Goal: Task Accomplishment & Management: Manage account settings

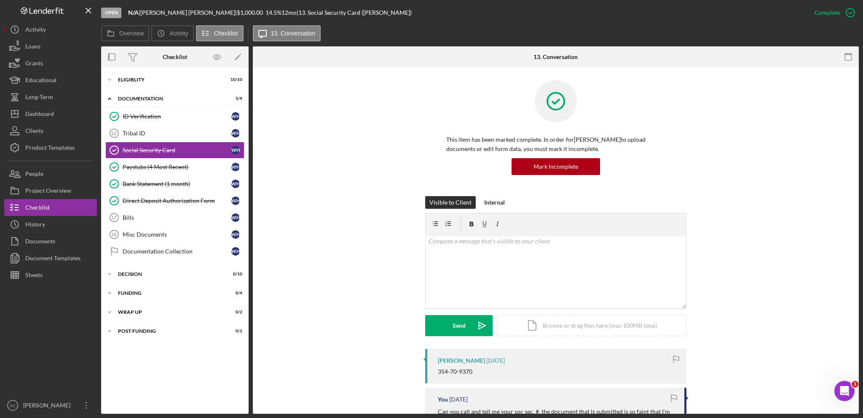
scroll to position [169, 0]
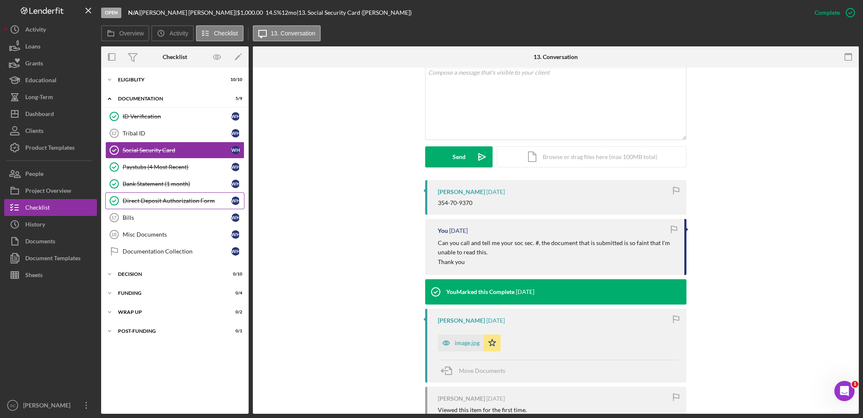
click at [144, 202] on div "Direct Deposit Authorization Form" at bounding box center [177, 200] width 109 height 7
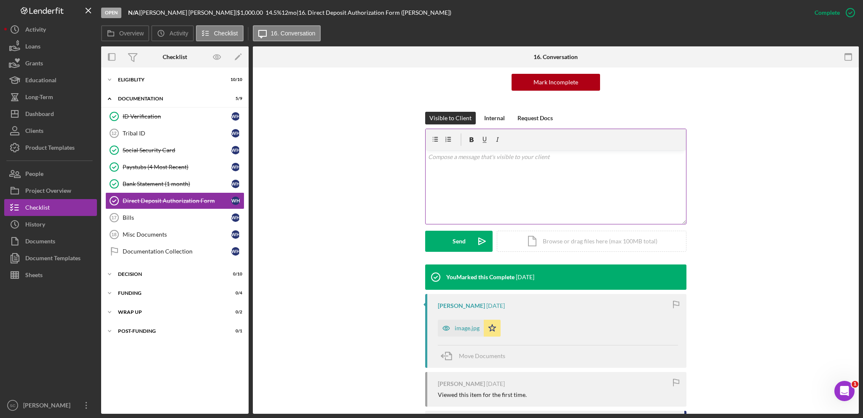
scroll to position [126, 0]
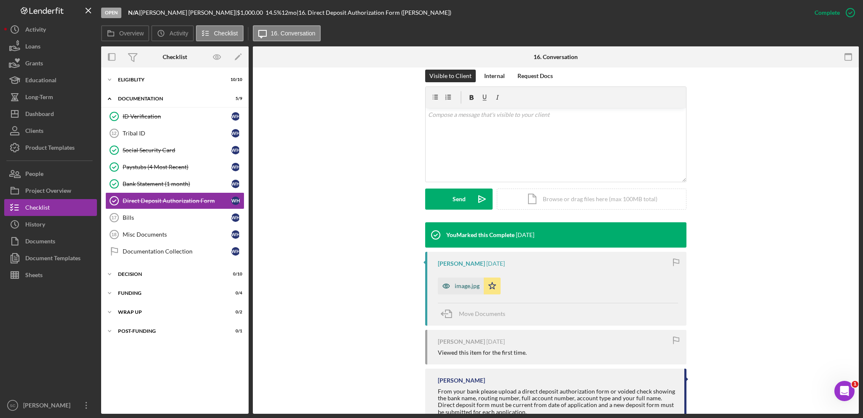
click at [457, 287] on div "image.jpg" at bounding box center [467, 285] width 25 height 7
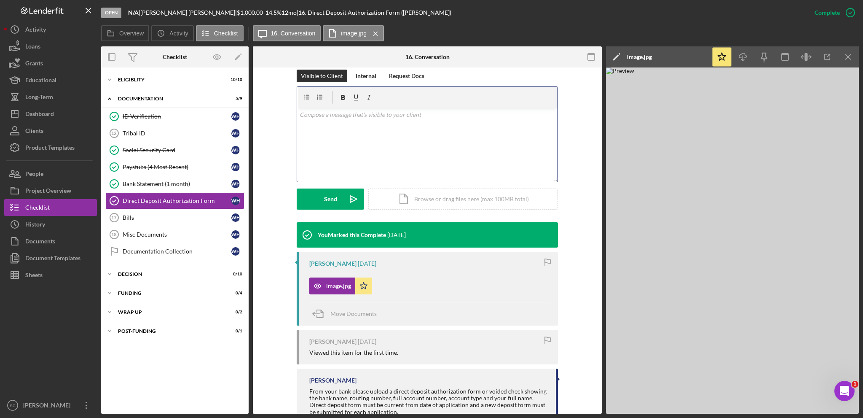
click at [370, 123] on div "v Color teal Color pink Remove color Add row above Add row below Add column bef…" at bounding box center [427, 145] width 260 height 74
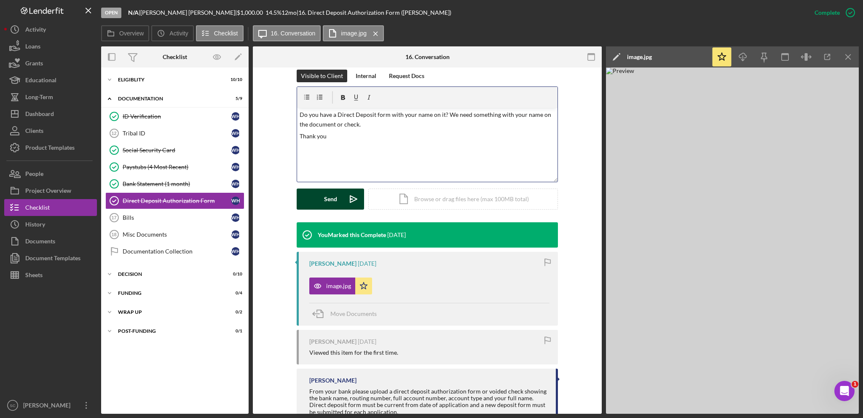
click at [329, 198] on div "Send" at bounding box center [330, 198] width 13 height 21
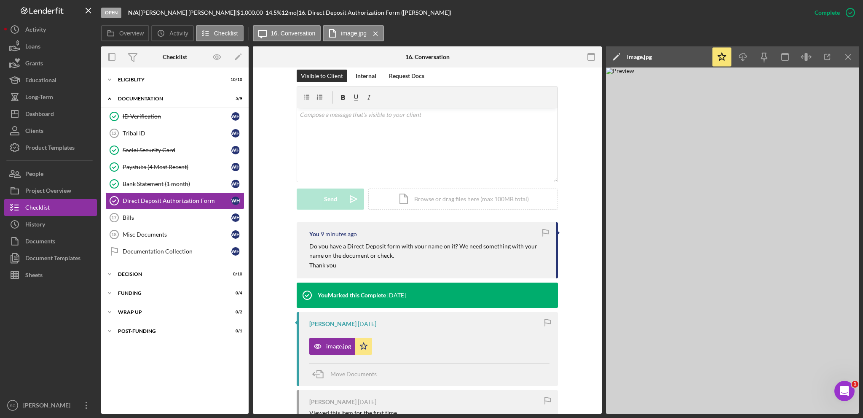
click at [730, 206] on img at bounding box center [732, 240] width 253 height 346
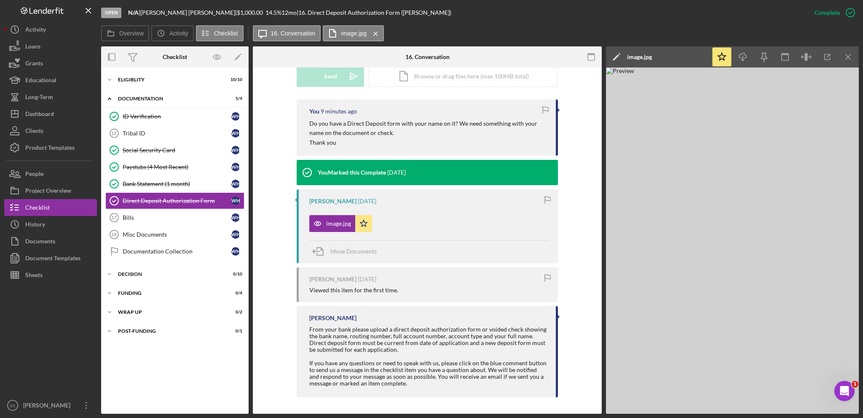
scroll to position [123, 0]
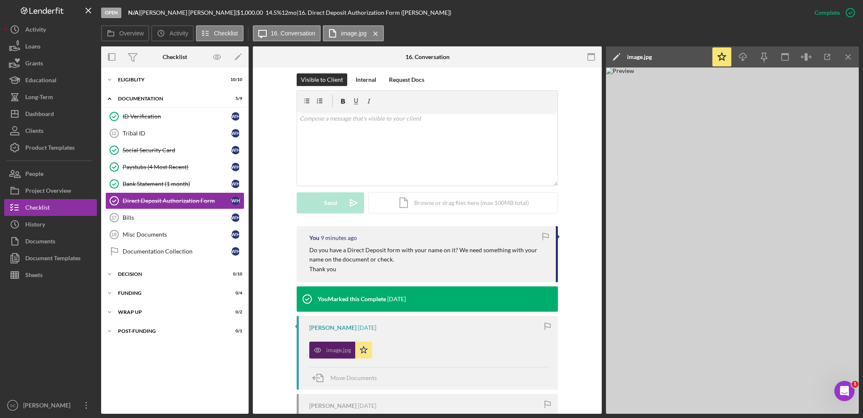
click at [317, 344] on icon "button" at bounding box center [317, 349] width 17 height 17
click at [329, 348] on div "image.jpg" at bounding box center [338, 349] width 25 height 7
click at [745, 57] on icon "Icon/Download" at bounding box center [743, 57] width 19 height 19
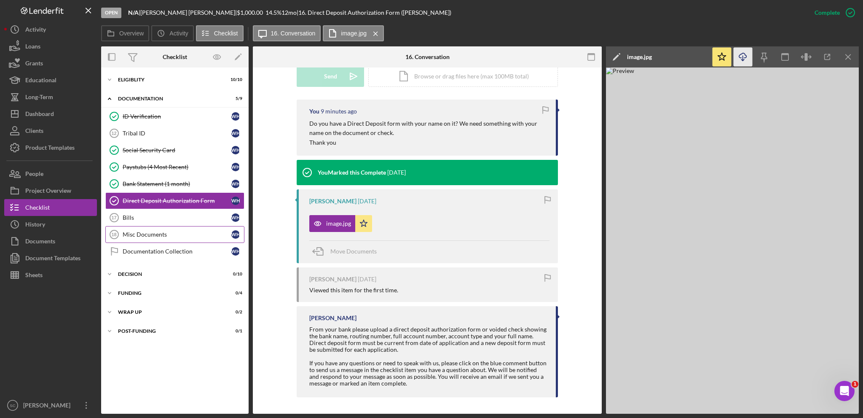
click at [137, 233] on div "Misc Documents" at bounding box center [177, 234] width 109 height 7
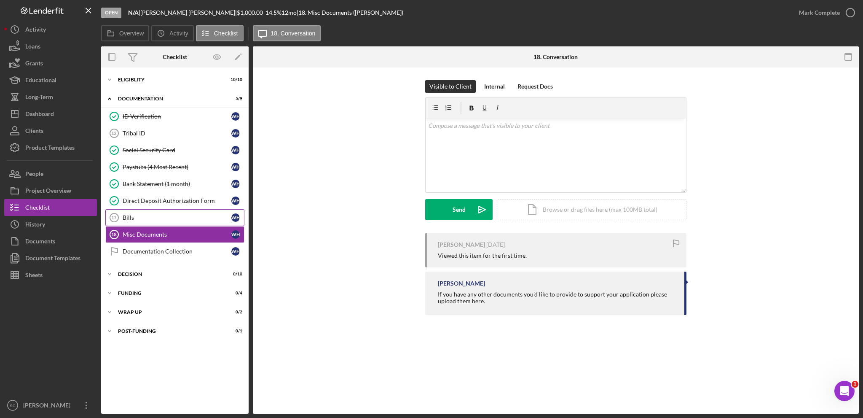
click at [133, 212] on link "Bills 17 Bills W H" at bounding box center [174, 217] width 139 height 17
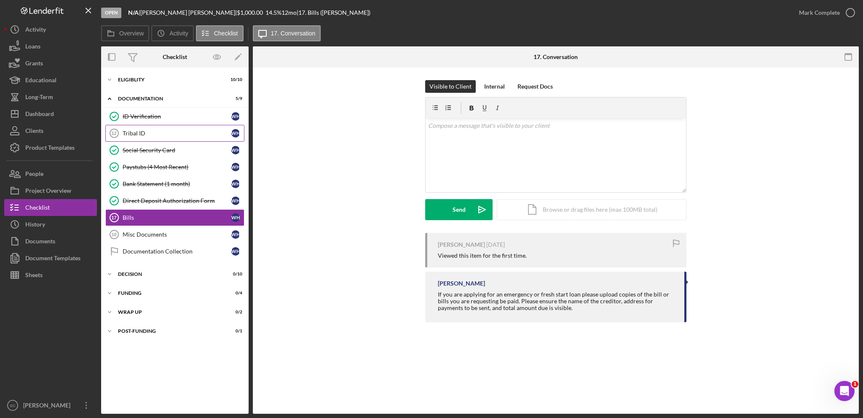
click at [146, 131] on div "Tribal ID" at bounding box center [177, 133] width 109 height 7
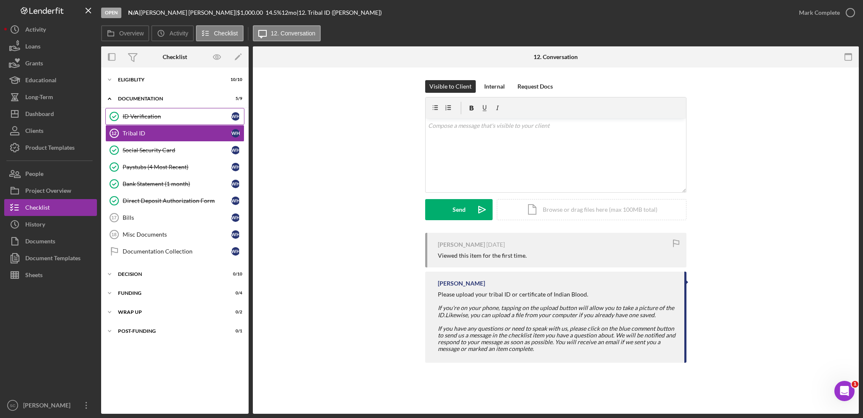
click at [148, 111] on link "ID Verification ID Verification W H" at bounding box center [174, 116] width 139 height 17
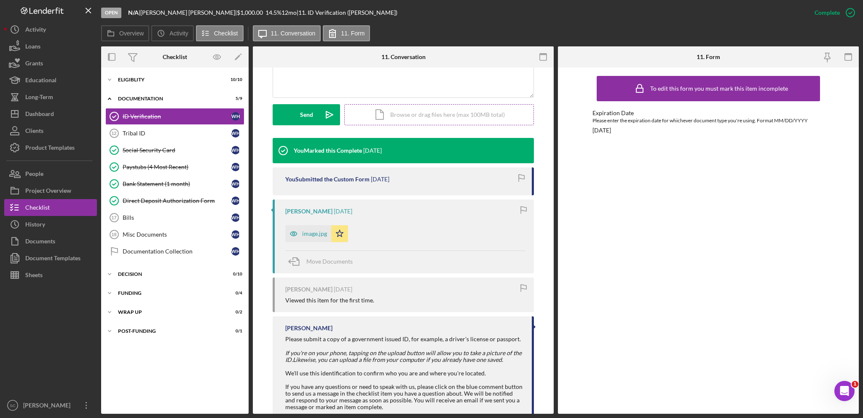
scroll to position [234, 0]
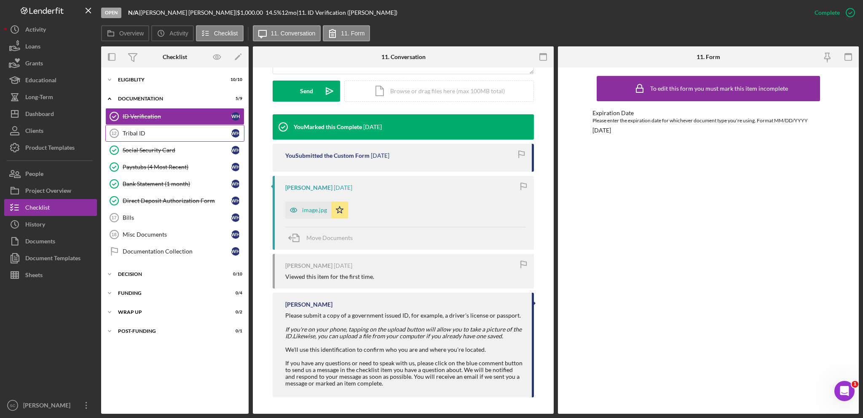
click at [161, 130] on div "Tribal ID" at bounding box center [177, 133] width 109 height 7
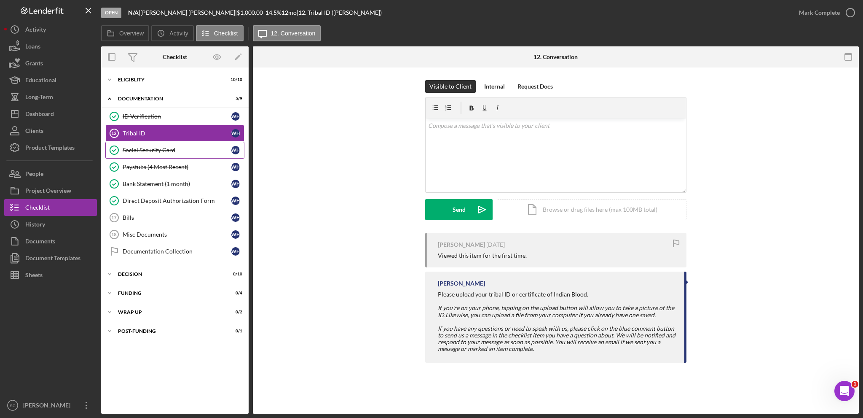
click at [166, 150] on div "Social Security Card" at bounding box center [177, 150] width 109 height 7
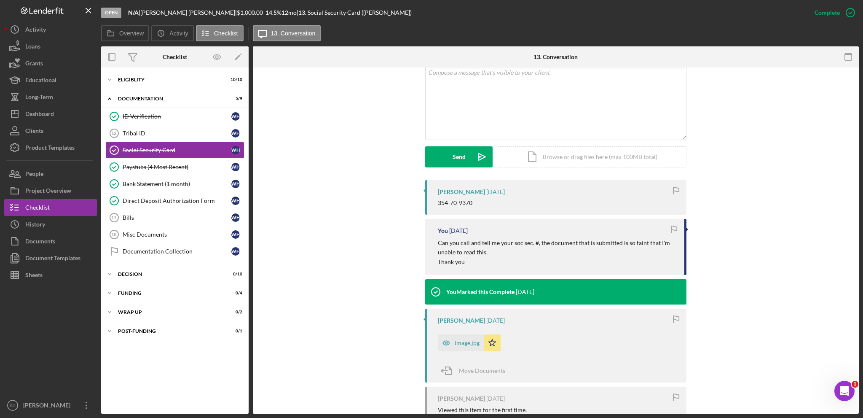
scroll to position [241, 0]
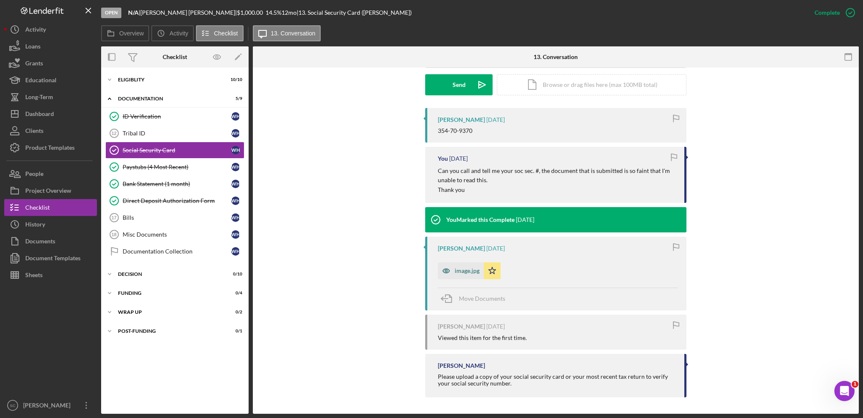
click at [462, 268] on div "image.jpg" at bounding box center [467, 270] width 25 height 7
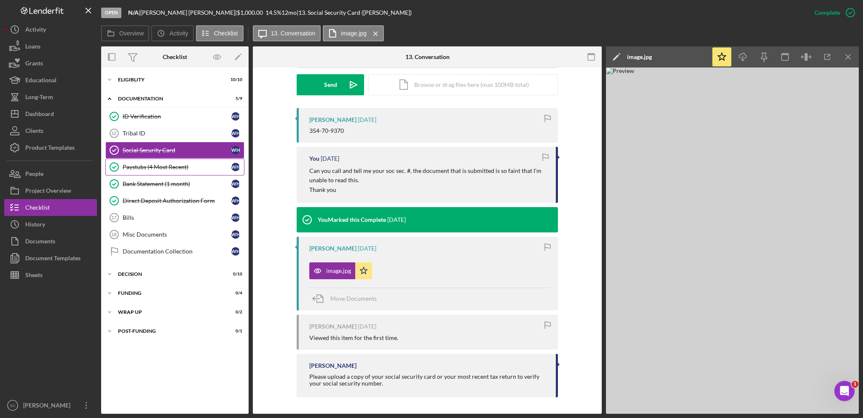
click at [147, 166] on div "Paystubs (4 Most Recent)" at bounding box center [177, 166] width 109 height 7
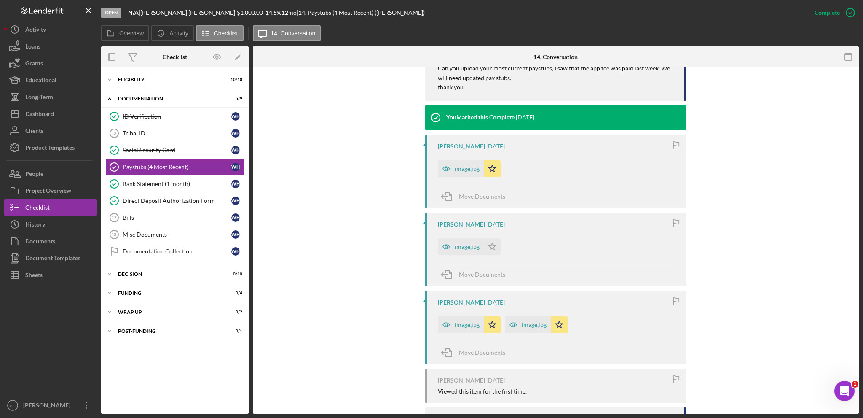
scroll to position [560, 0]
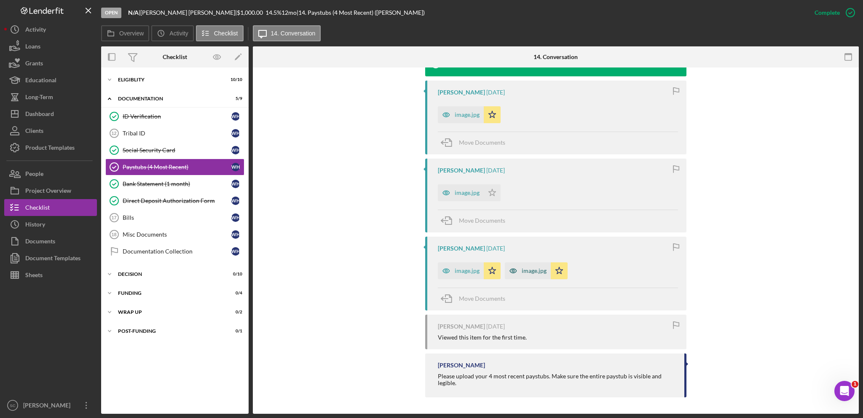
click at [523, 271] on div "image.jpg" at bounding box center [534, 270] width 25 height 7
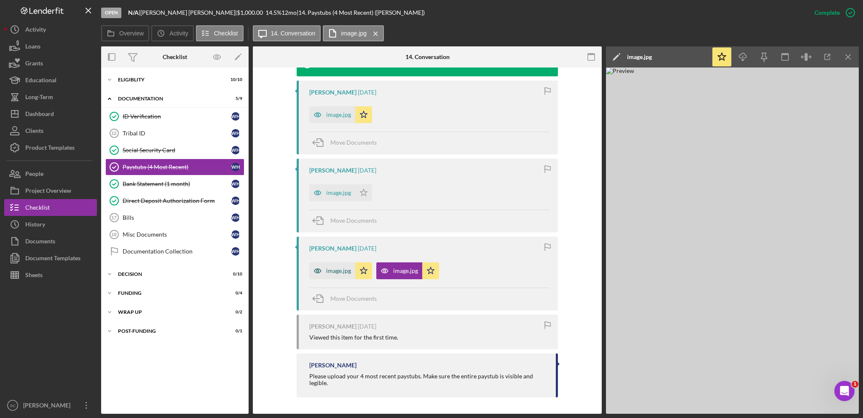
click at [324, 273] on icon "button" at bounding box center [317, 270] width 17 height 17
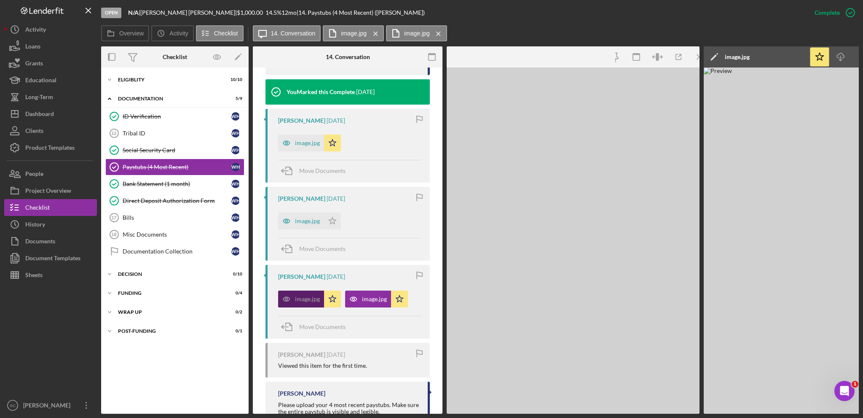
scroll to position [588, 0]
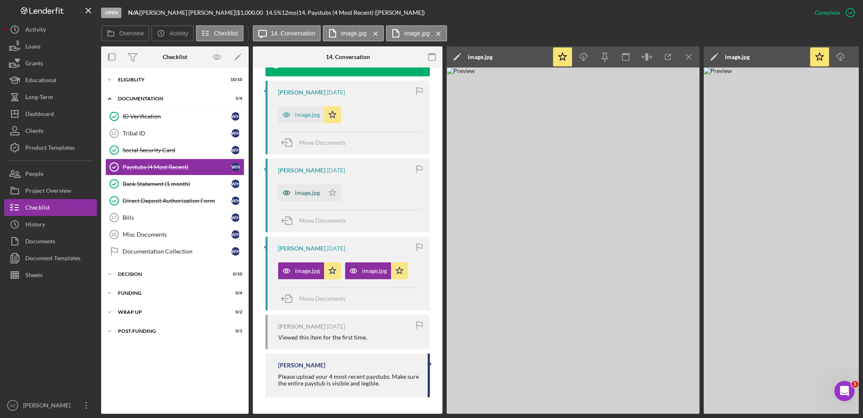
click at [298, 192] on div "image.jpg" at bounding box center [307, 192] width 25 height 7
click at [292, 112] on icon "button" at bounding box center [286, 114] width 17 height 17
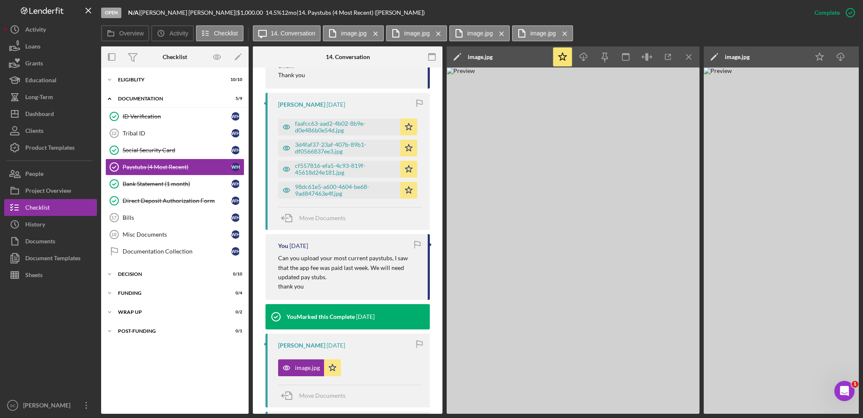
scroll to position [293, 0]
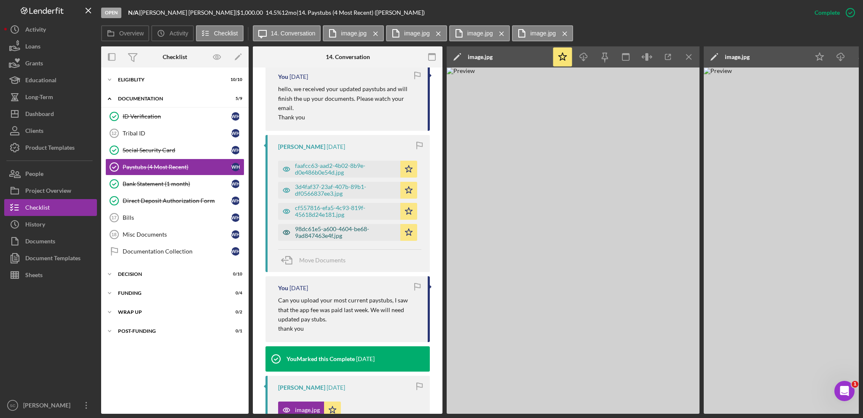
click at [340, 227] on div "98dc61e5-a600-4604-be68-9ad847463e4f.jpg" at bounding box center [345, 231] width 101 height 13
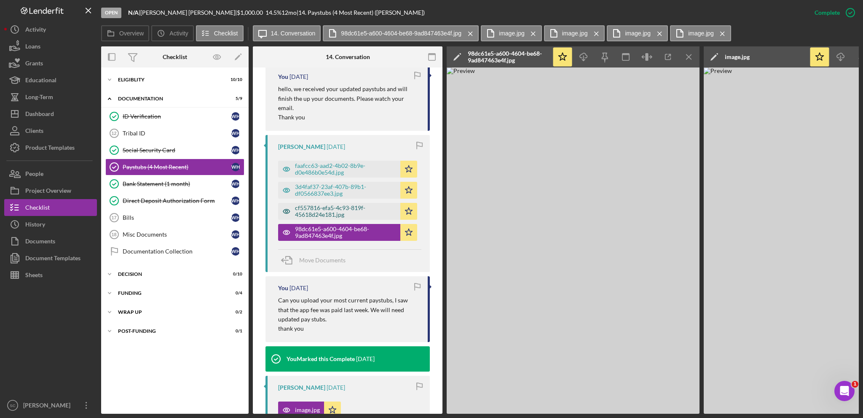
click at [329, 203] on div "cf557816-efa5-4c93-819f-45618d24e181.jpg" at bounding box center [339, 211] width 122 height 17
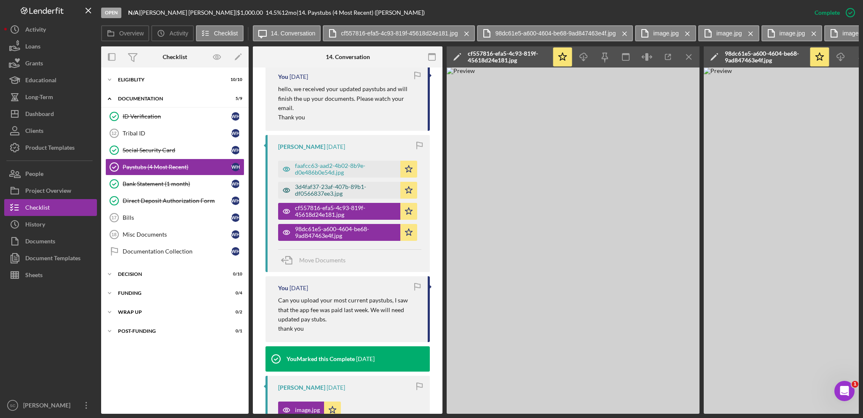
click at [327, 188] on div "3d4faf37-23af-407b-89b1-df0566837ee3.jpg" at bounding box center [345, 189] width 101 height 13
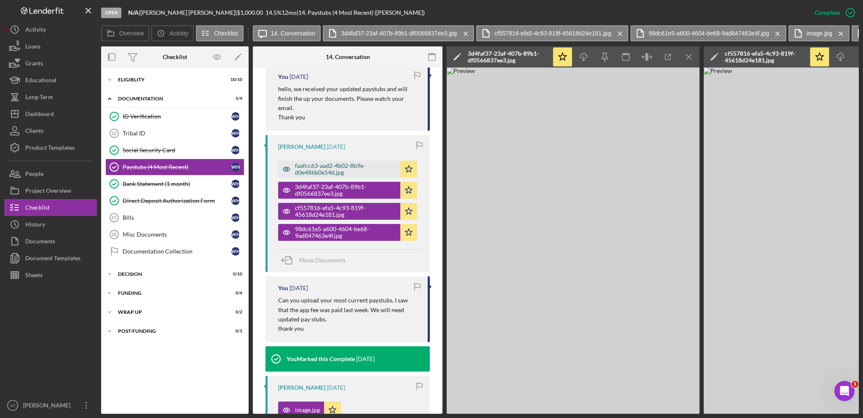
click at [325, 163] on div "faafcc63-aad2-4b02-8b9e-d0e486b0e54d.jpg" at bounding box center [345, 168] width 101 height 13
click at [134, 178] on link "Bank Statement (1 month) Bank Statement (1 month) W H" at bounding box center [174, 183] width 139 height 17
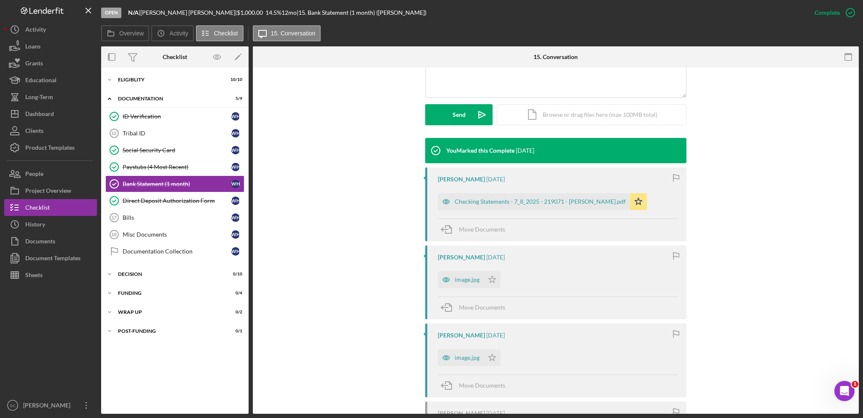
scroll to position [345, 0]
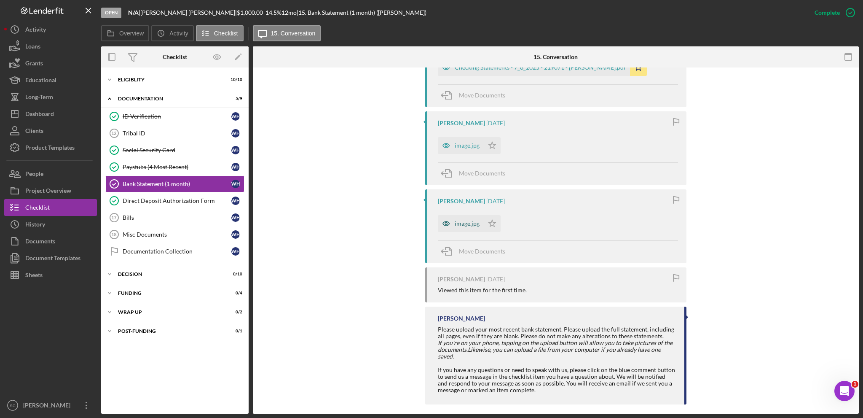
click at [453, 220] on icon "button" at bounding box center [446, 223] width 17 height 17
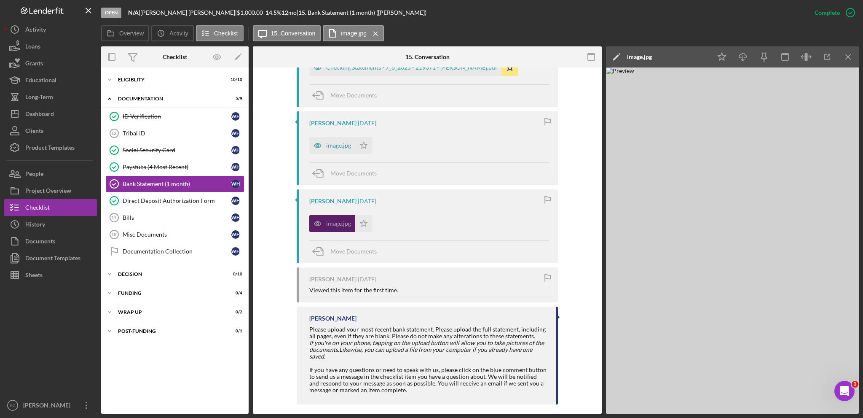
click at [332, 225] on div "image.jpg" at bounding box center [338, 223] width 25 height 7
click at [741, 56] on icon "Icon/Download" at bounding box center [743, 57] width 19 height 19
click at [747, 57] on icon "Icon/Download" at bounding box center [743, 57] width 19 height 19
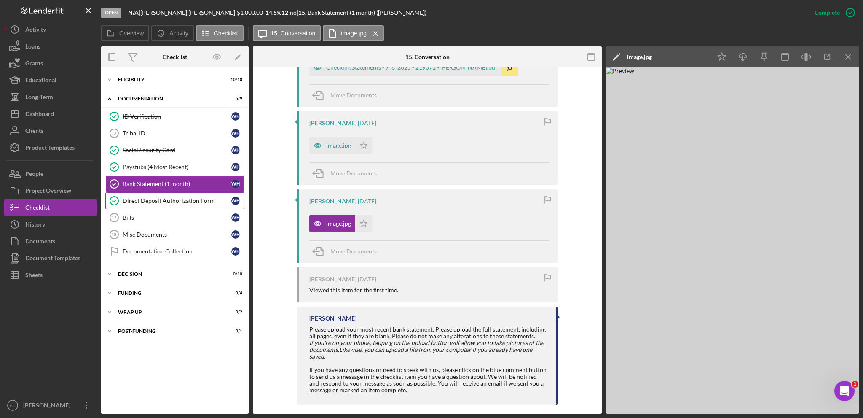
drag, startPoint x: 169, startPoint y: 204, endPoint x: 177, endPoint y: 202, distance: 8.6
click at [169, 204] on link "Direct Deposit Authorization Form Direct Deposit Authorization Form W H" at bounding box center [174, 200] width 139 height 17
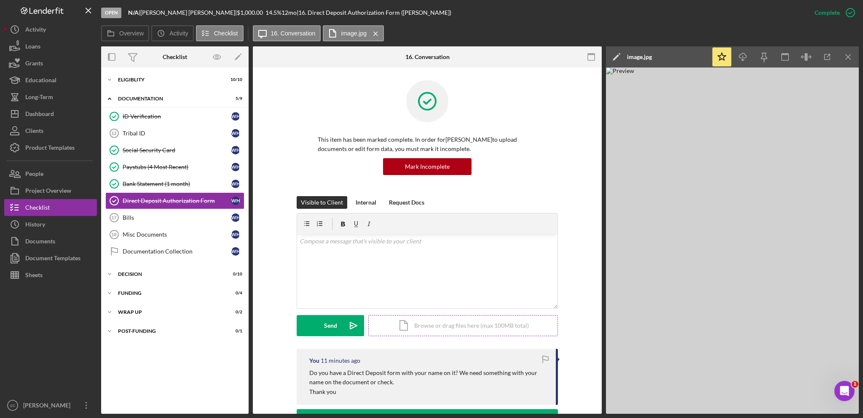
scroll to position [169, 0]
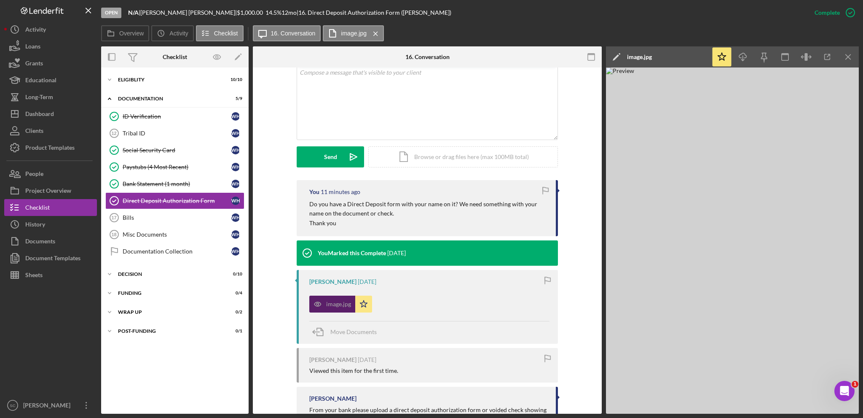
click at [326, 306] on div "image.jpg" at bounding box center [338, 303] width 25 height 7
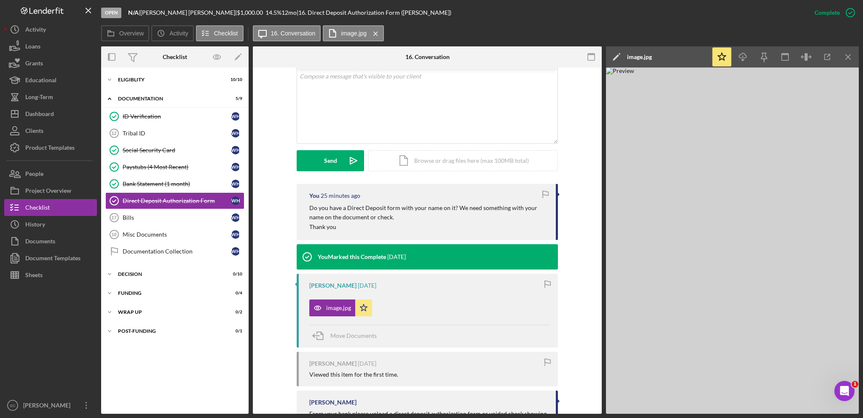
scroll to position [123, 0]
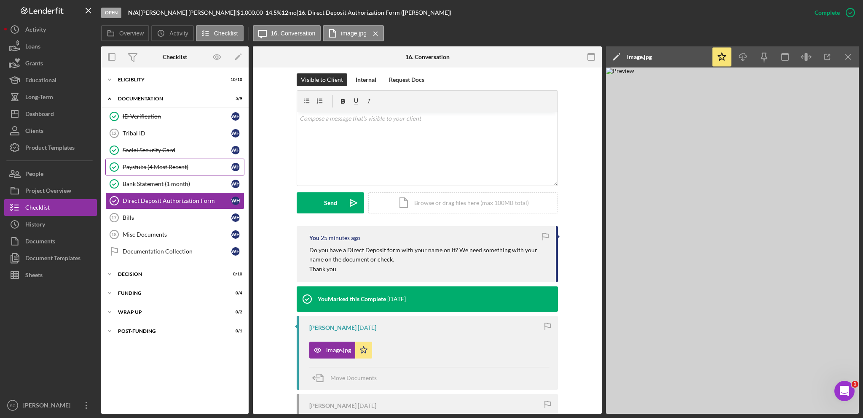
click at [153, 166] on div "Paystubs (4 Most Recent)" at bounding box center [177, 166] width 109 height 7
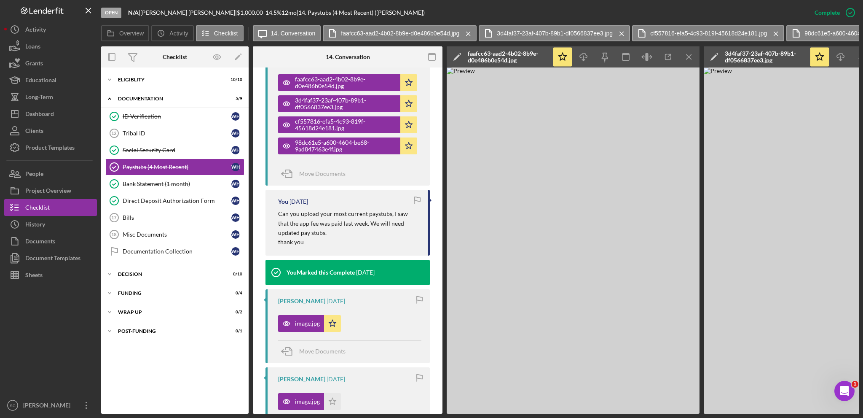
scroll to position [548, 0]
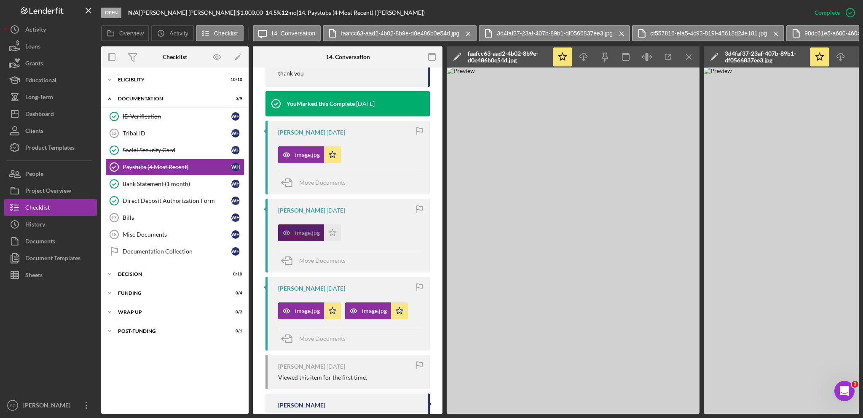
click at [294, 231] on icon "button" at bounding box center [286, 232] width 17 height 17
click at [302, 233] on div "image.jpg" at bounding box center [307, 232] width 25 height 7
click at [468, 35] on icon "Icon/Menu Close" at bounding box center [468, 33] width 15 height 21
click at [468, 35] on button "3d4faf37-23af-407b-89b1-df0566837ee3.jpg Icon/Menu Close" at bounding box center [398, 33] width 151 height 16
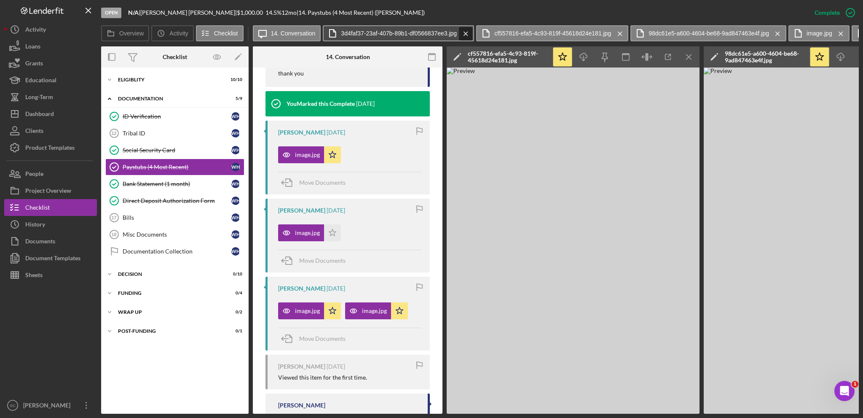
click at [465, 35] on icon "Icon/Menu Close" at bounding box center [465, 33] width 15 height 21
click at [465, 35] on icon "Icon/Menu Close" at bounding box center [466, 33] width 15 height 21
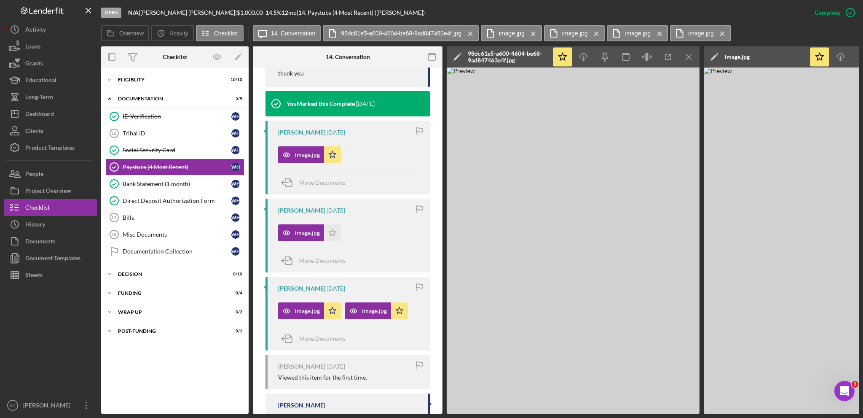
click at [465, 35] on icon "Icon/Menu Close" at bounding box center [470, 33] width 15 height 21
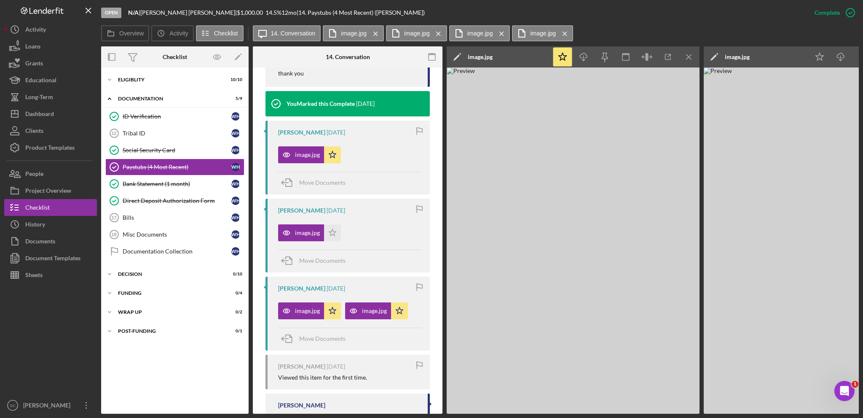
click at [467, 35] on label "image.jpg" at bounding box center [480, 33] width 26 height 7
click at [499, 32] on icon "Icon/Menu Close" at bounding box center [501, 33] width 15 height 21
click at [439, 35] on icon "Icon/Menu Close" at bounding box center [438, 33] width 15 height 21
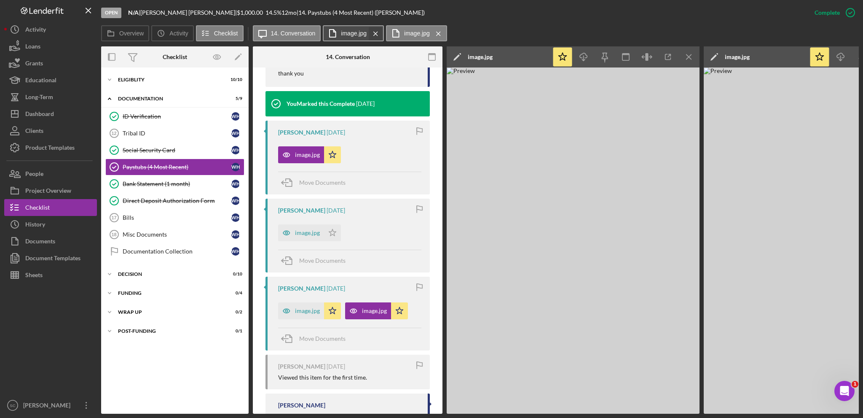
click at [376, 32] on icon "Icon/Menu Close" at bounding box center [375, 33] width 15 height 21
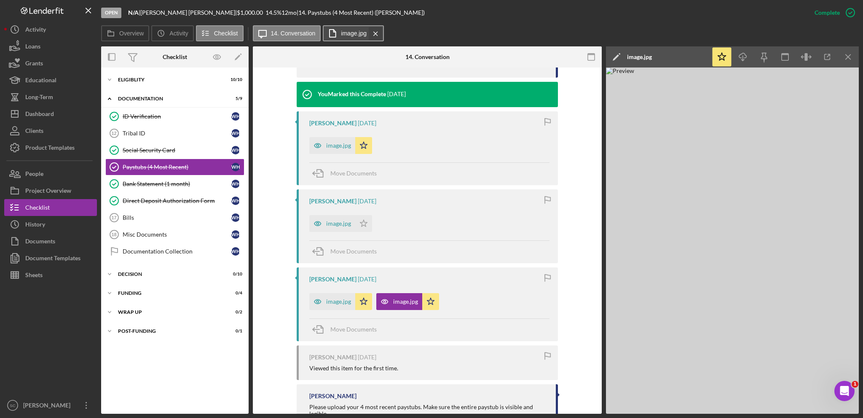
click at [378, 35] on icon "Icon/Menu Close" at bounding box center [375, 33] width 15 height 21
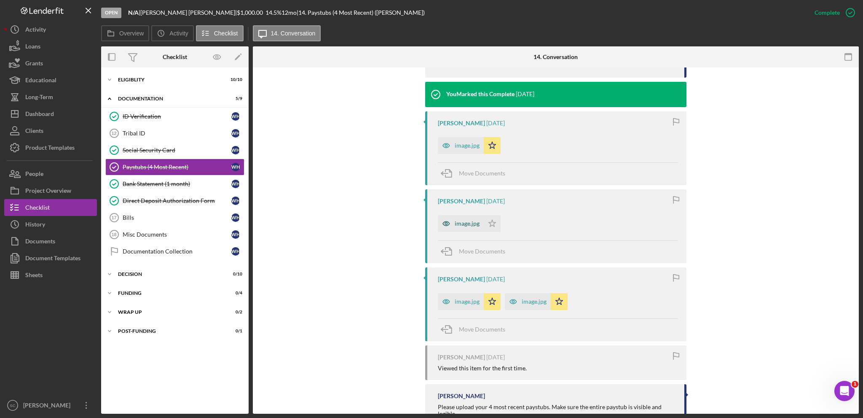
click at [462, 222] on div "image.jpg" at bounding box center [467, 223] width 25 height 7
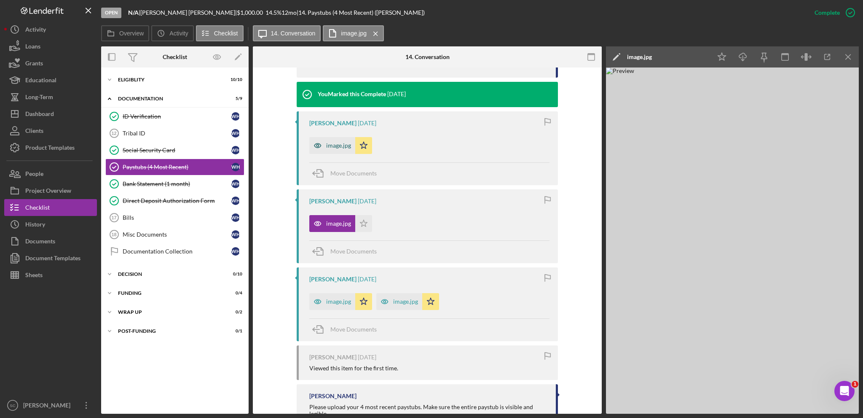
click at [326, 144] on div "image.jpg" at bounding box center [338, 145] width 25 height 7
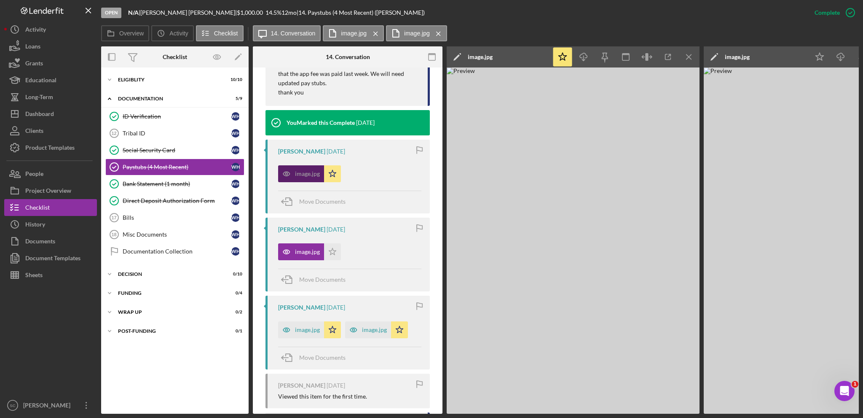
scroll to position [557, 0]
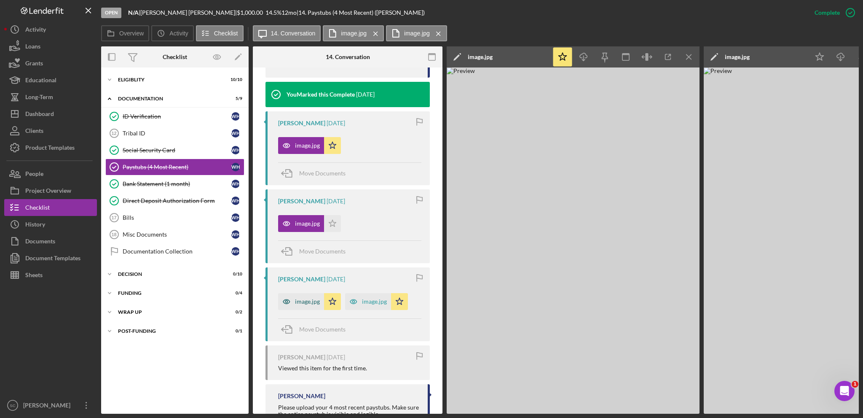
click at [313, 294] on div "image.jpg" at bounding box center [301, 301] width 46 height 17
click at [370, 300] on div "image.jpg" at bounding box center [374, 301] width 25 height 7
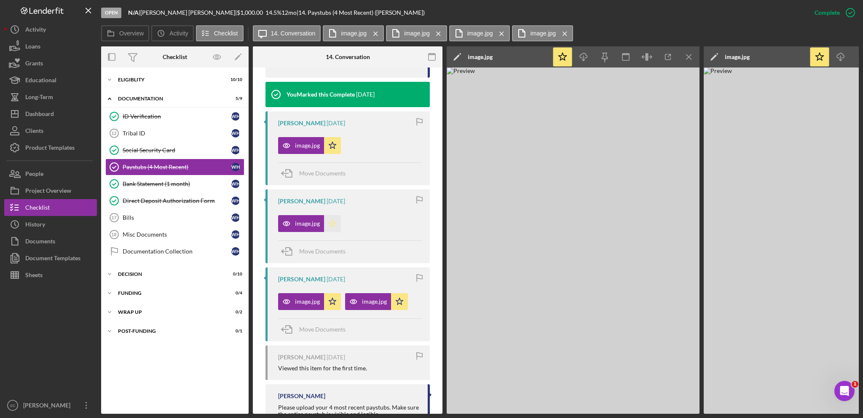
click at [332, 220] on polygon "button" at bounding box center [332, 223] width 7 height 7
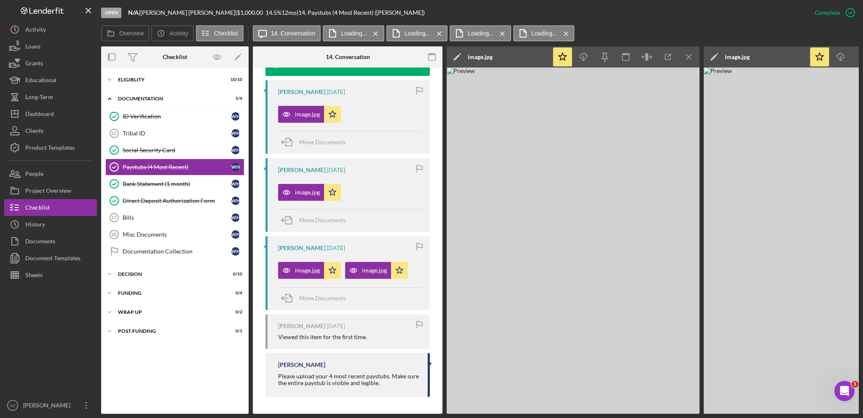
scroll to position [337, 0]
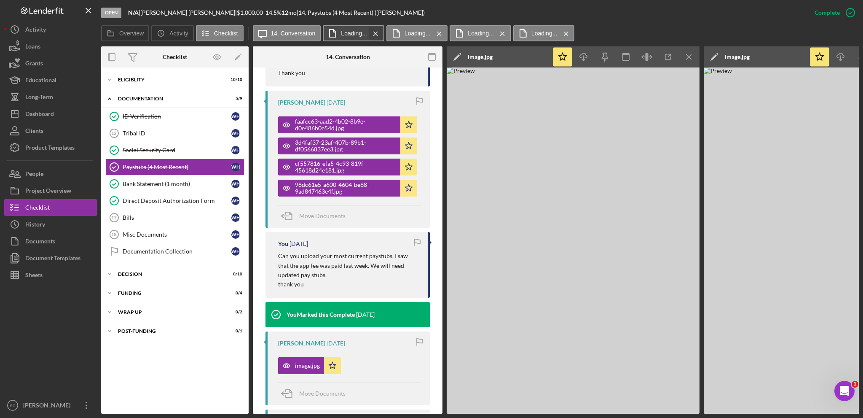
click at [372, 32] on icon "Icon/Menu Close" at bounding box center [375, 33] width 15 height 21
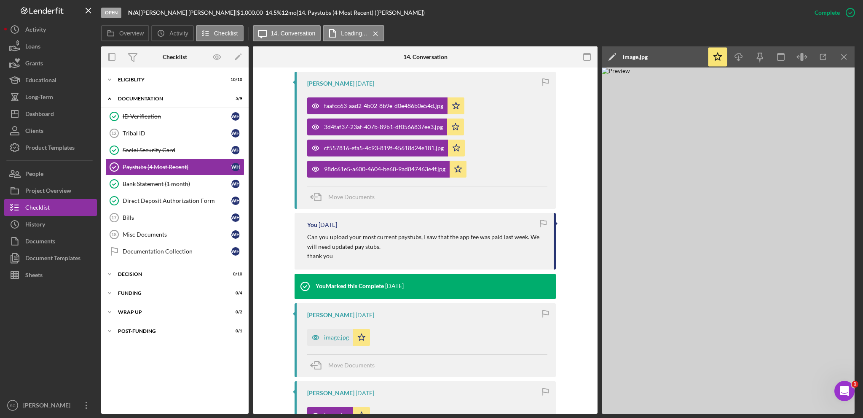
scroll to position [328, 0]
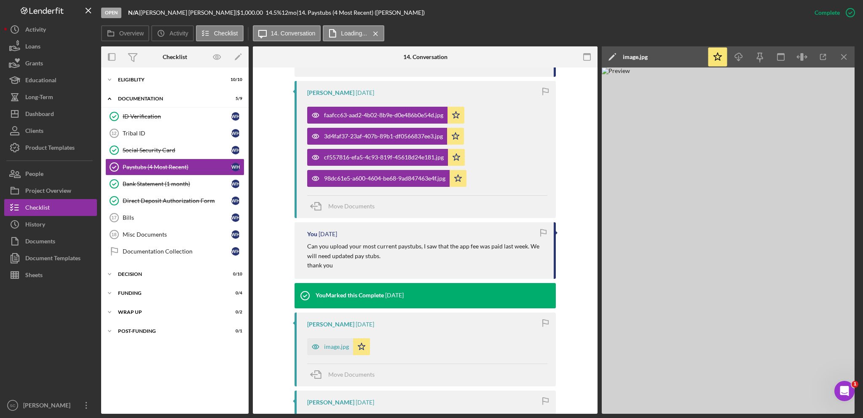
click at [372, 32] on icon "Icon/Menu Close" at bounding box center [375, 33] width 15 height 21
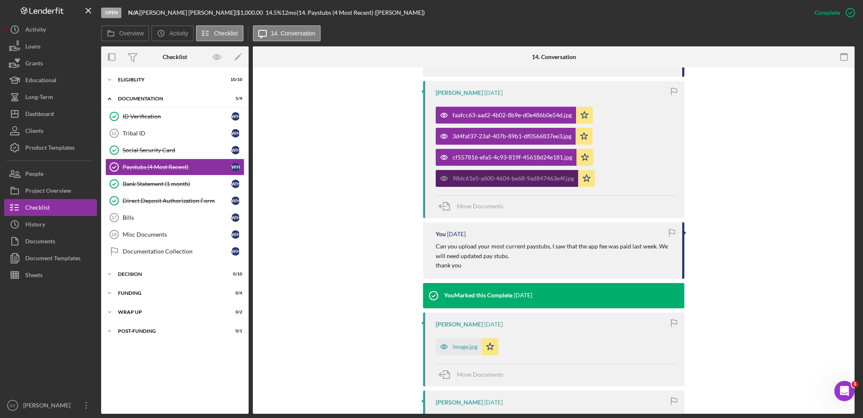
click at [482, 177] on div "98dc61e5-a600-4604-be68-9ad847463e4f.jpg" at bounding box center [513, 178] width 121 height 7
click at [483, 175] on div "98dc61e5-a600-4604-be68-9ad847463e4f.jpg" at bounding box center [513, 178] width 121 height 7
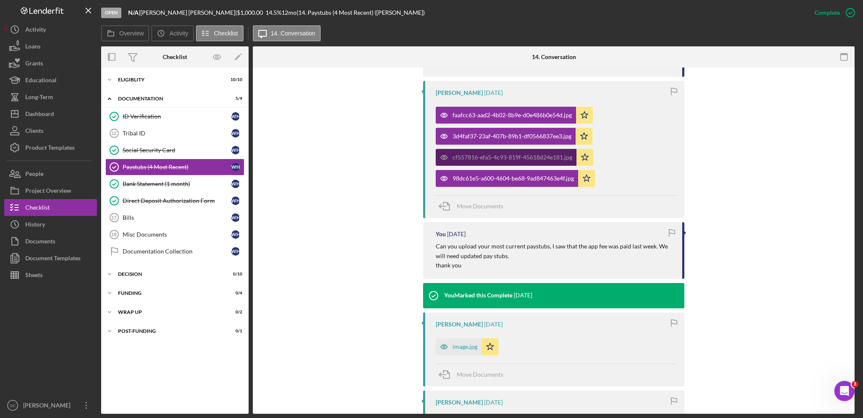
click at [491, 159] on div "cf557816-efa5-4c93-819f-45618d24e181.jpg" at bounding box center [513, 157] width 120 height 7
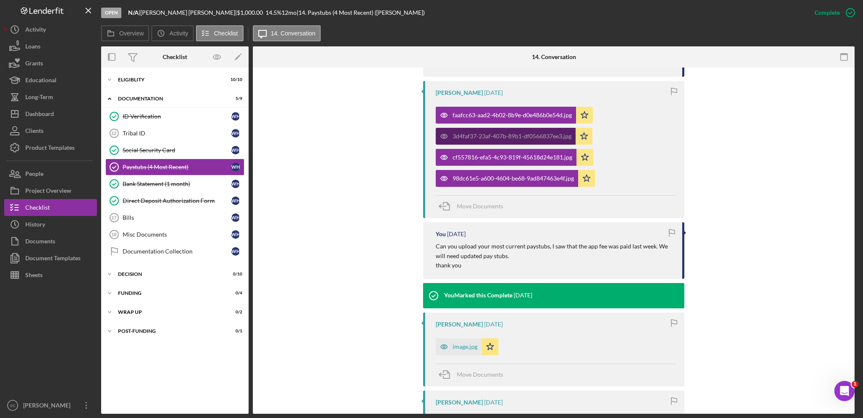
click at [492, 136] on div "3d4faf37-23af-407b-89b1-df0566837ee3.jpg" at bounding box center [512, 136] width 119 height 7
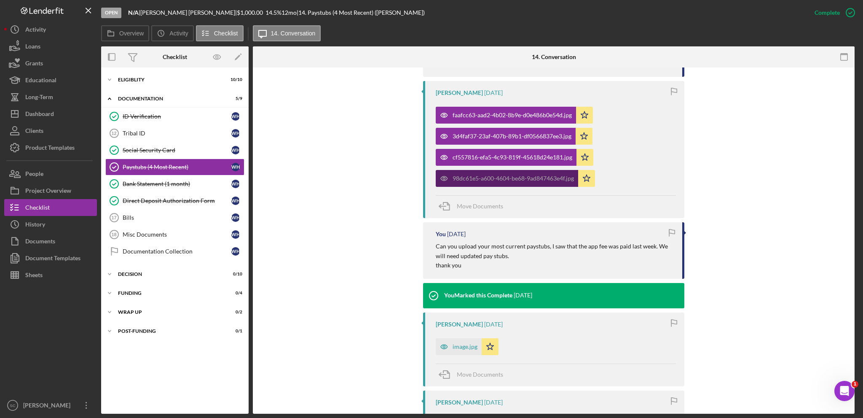
click at [489, 177] on div "98dc61e5-a600-4604-be68-9ad847463e4f.jpg" at bounding box center [513, 178] width 121 height 7
click at [489, 178] on div "98dc61e5-a600-4604-be68-9ad847463e4f.jpg" at bounding box center [513, 178] width 121 height 7
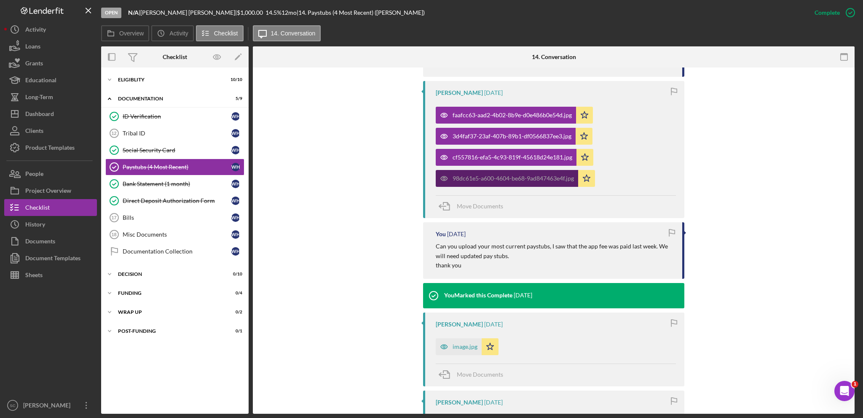
click at [490, 179] on div "98dc61e5-a600-4604-be68-9ad847463e4f.jpg" at bounding box center [513, 178] width 121 height 7
click at [491, 178] on div "98dc61e5-a600-4604-be68-9ad847463e4f.jpg" at bounding box center [513, 178] width 121 height 7
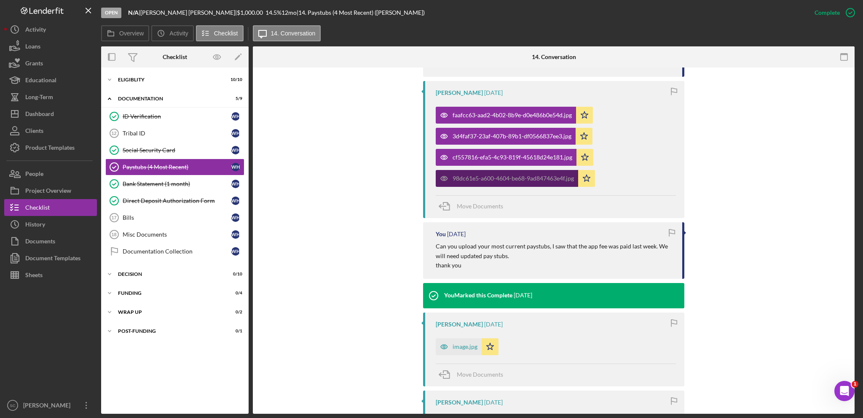
click at [492, 177] on div "98dc61e5-a600-4604-be68-9ad847463e4f.jpg" at bounding box center [513, 178] width 121 height 7
drag, startPoint x: 136, startPoint y: 200, endPoint x: 145, endPoint y: 194, distance: 11.2
click at [136, 200] on div "Direct Deposit Authorization Form" at bounding box center [177, 200] width 109 height 7
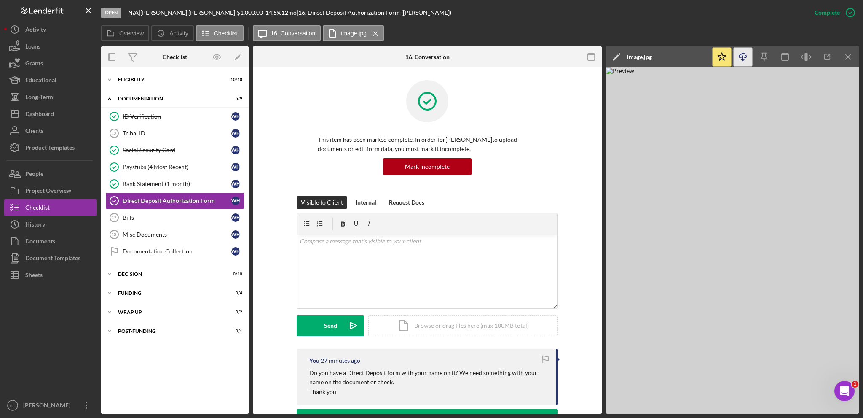
click at [747, 59] on icon "Icon/Download" at bounding box center [743, 57] width 19 height 19
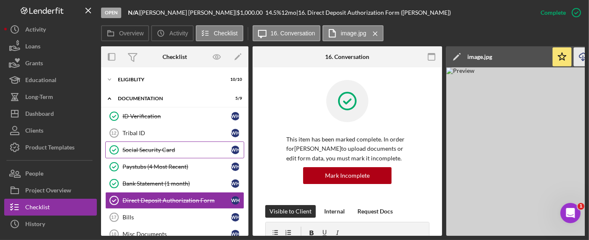
drag, startPoint x: 160, startPoint y: 149, endPoint x: 174, endPoint y: 143, distance: 14.6
click at [161, 149] on div "Social Security Card" at bounding box center [177, 150] width 109 height 7
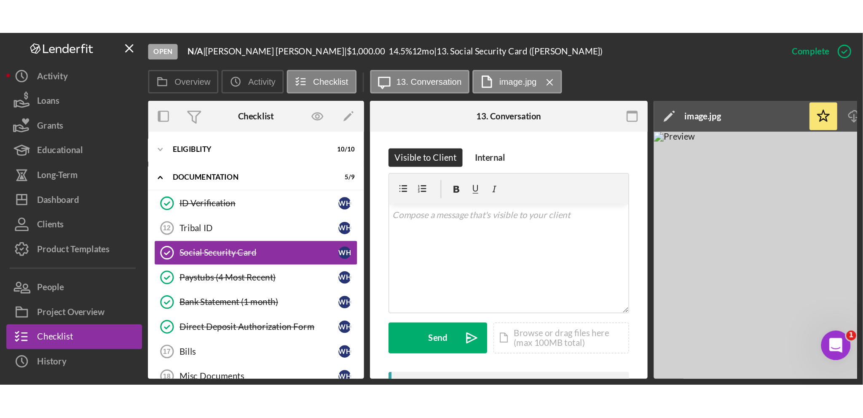
scroll to position [211, 0]
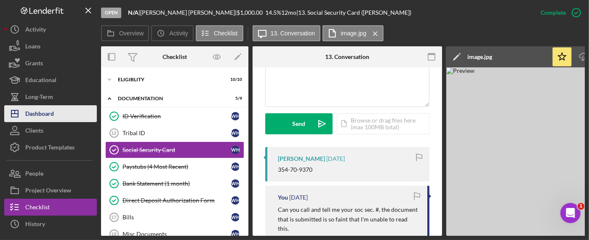
click at [55, 112] on button "Icon/Dashboard Dashboard" at bounding box center [50, 113] width 93 height 17
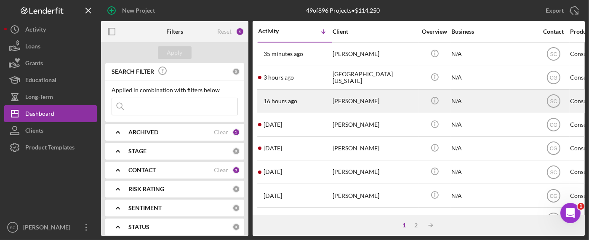
click at [352, 99] on div "[PERSON_NAME]" at bounding box center [375, 101] width 84 height 22
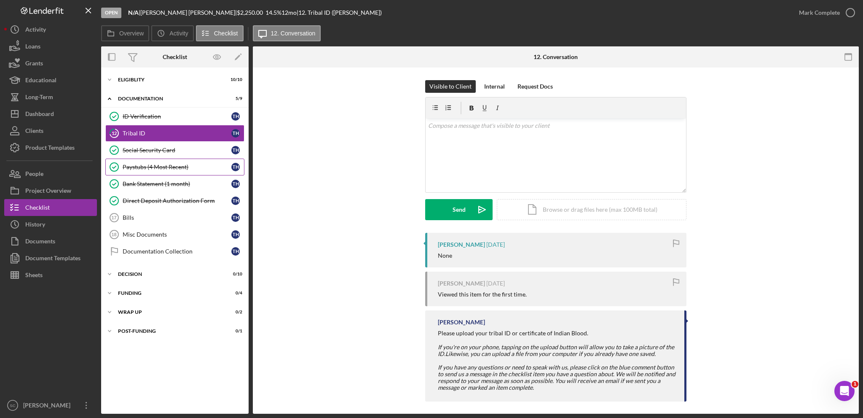
click at [147, 168] on div "Paystubs (4 Most Recent)" at bounding box center [177, 166] width 109 height 7
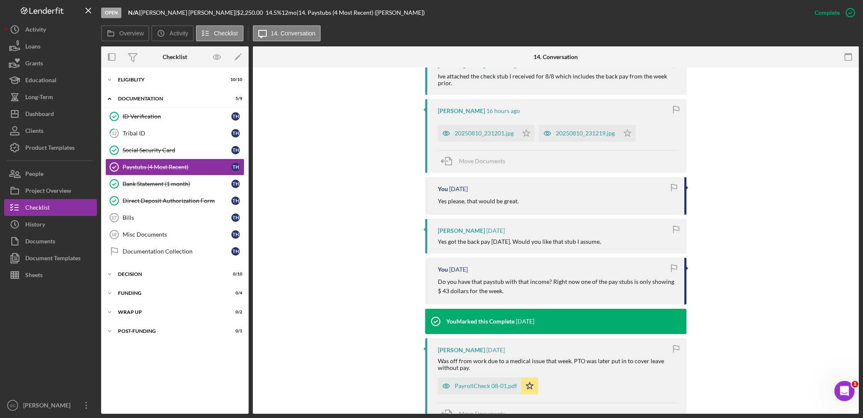
scroll to position [84, 0]
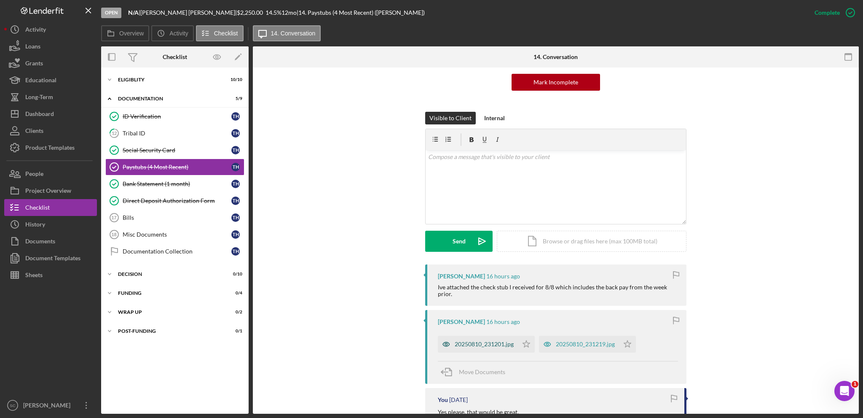
click at [465, 342] on div "20250810_231201.jpg" at bounding box center [484, 343] width 59 height 7
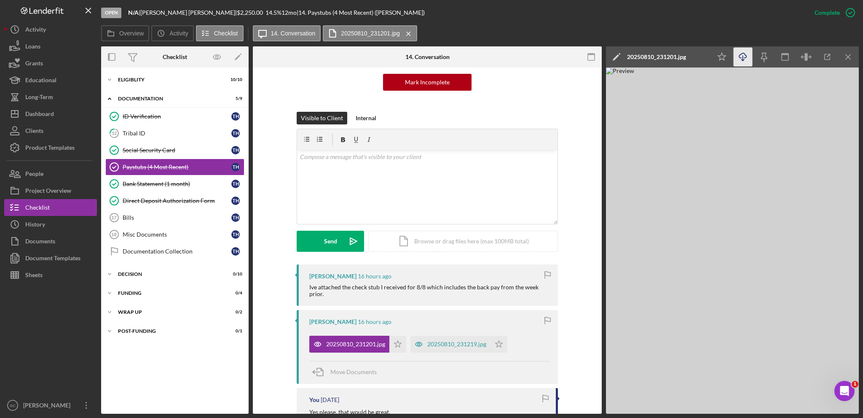
click at [745, 58] on icon "button" at bounding box center [742, 55] width 7 height 5
click at [109, 271] on icon "Icon/Expander" at bounding box center [109, 273] width 17 height 17
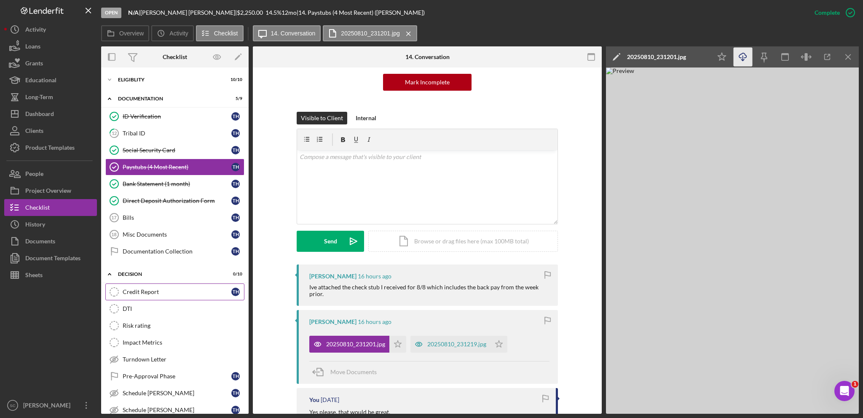
click at [157, 291] on div "Credit Report" at bounding box center [177, 291] width 109 height 7
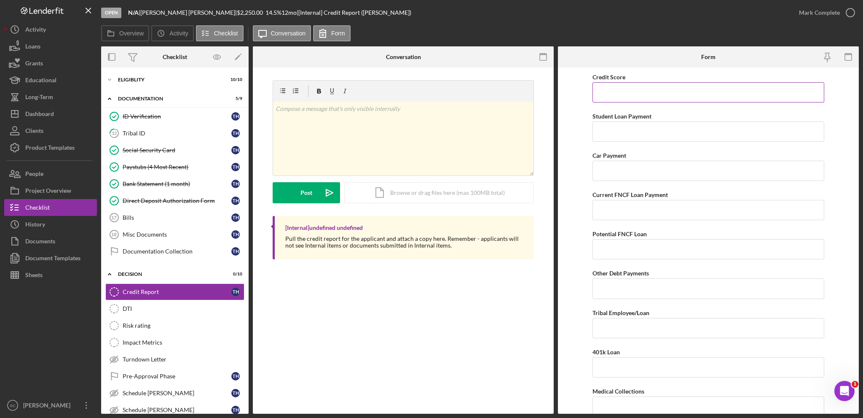
click at [624, 86] on input "Credit Score" at bounding box center [708, 92] width 232 height 20
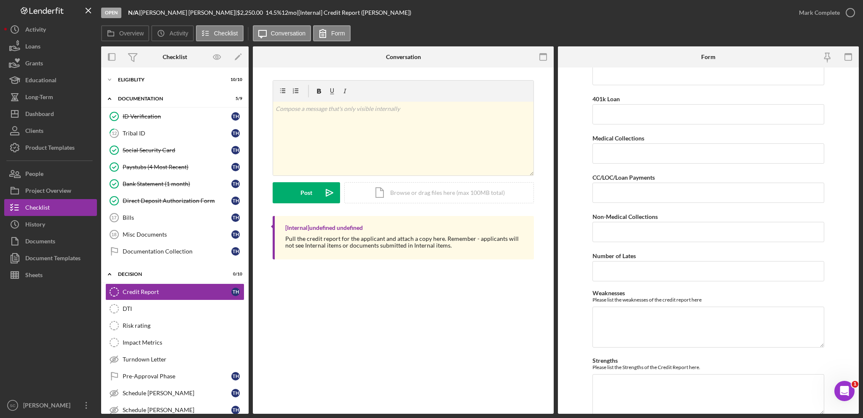
scroll to position [211, 0]
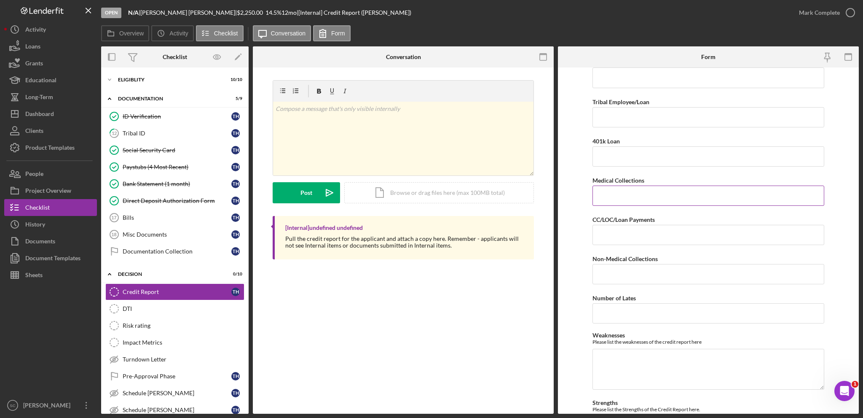
type input "637"
click at [627, 198] on input "Medical Collections" at bounding box center [708, 195] width 232 height 20
type input "$1,206"
click at [562, 328] on form "Credit Score 637 Student Loan Payment Car Payment Current FNCF Loan Payment Pot…" at bounding box center [708, 240] width 301 height 346
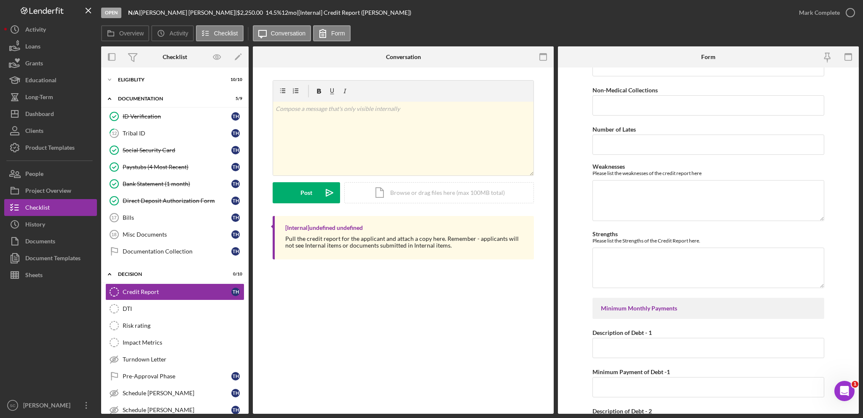
scroll to position [463, 0]
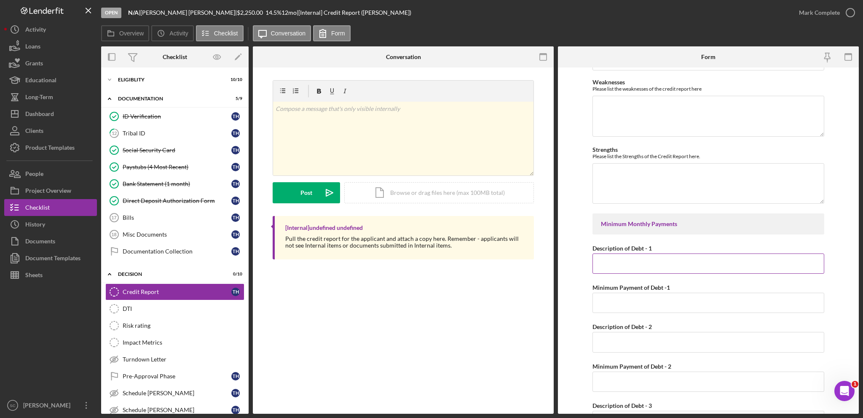
click at [664, 260] on input "Description of Debt - 1" at bounding box center [708, 263] width 232 height 20
click at [632, 254] on input "Description of Debt - 1" at bounding box center [708, 263] width 232 height 20
type input "Capital One"
type input "$129"
type input "Credit One Bank"
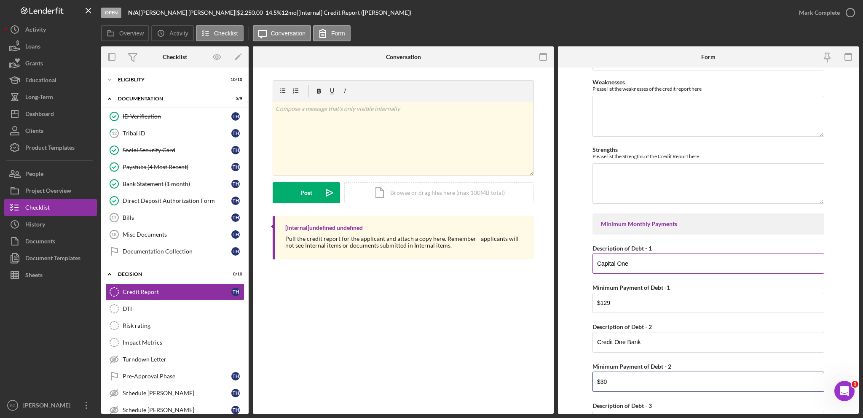
type input "$30"
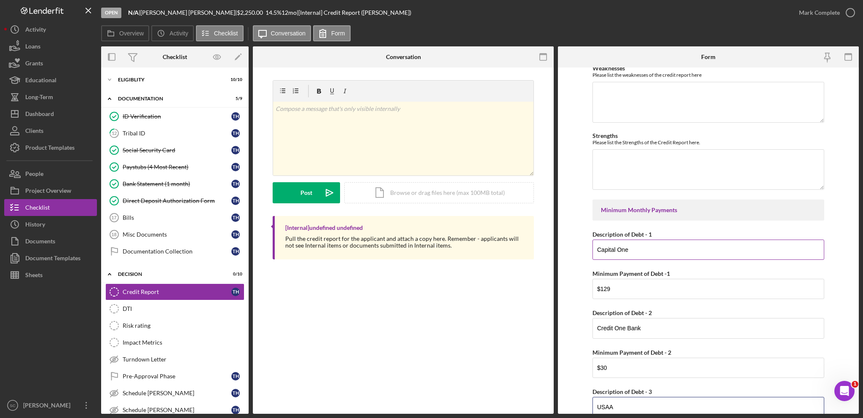
type input "USAA"
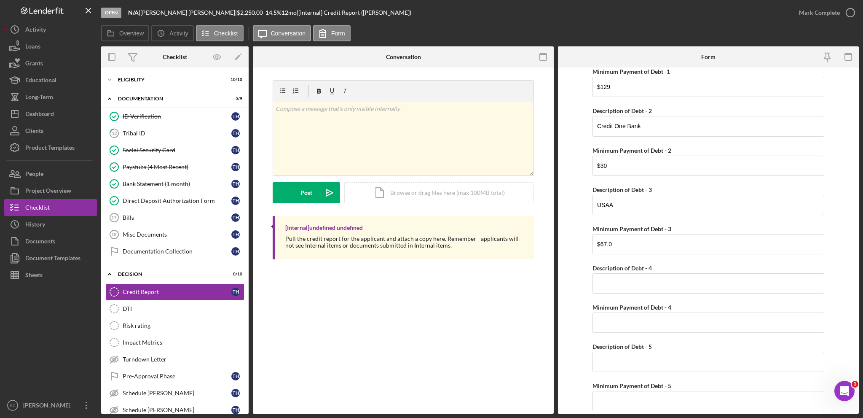
click at [558, 316] on form "Credit Score 637 Student Loan Payment Car Payment Current FNCF Loan Payment Pot…" at bounding box center [708, 240] width 301 height 346
click at [572, 313] on form "Credit Score 637 Student Loan Payment Car Payment Current FNCF Loan Payment Pot…" at bounding box center [708, 240] width 301 height 346
click at [619, 245] on input "$67.0" at bounding box center [708, 244] width 232 height 20
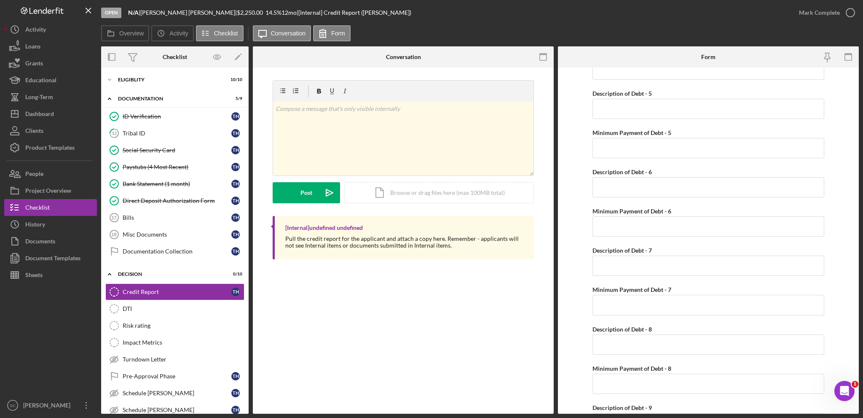
scroll to position [1124, 0]
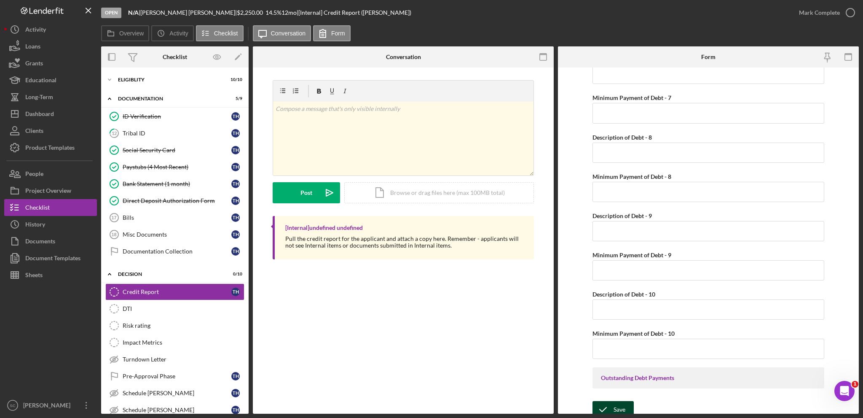
type input "$67"
click at [619, 403] on div "Save" at bounding box center [619, 409] width 12 height 17
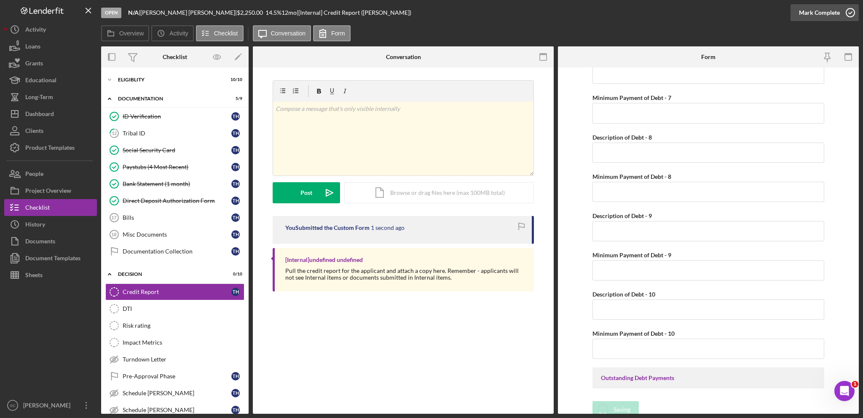
click at [838, 11] on div "Mark Complete" at bounding box center [819, 12] width 41 height 17
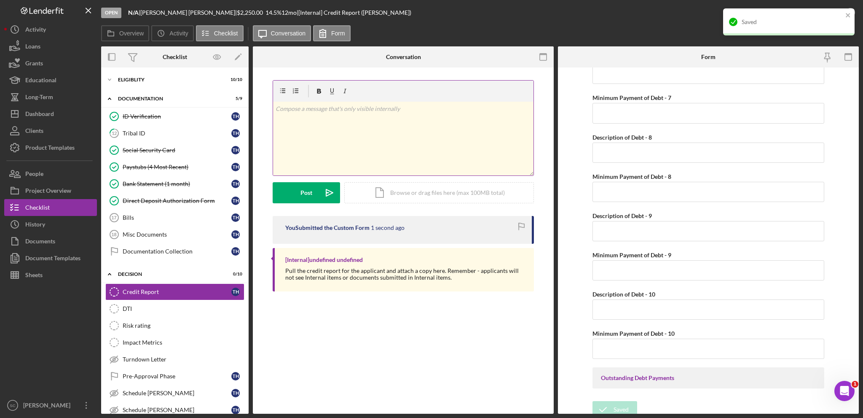
scroll to position [1157, 0]
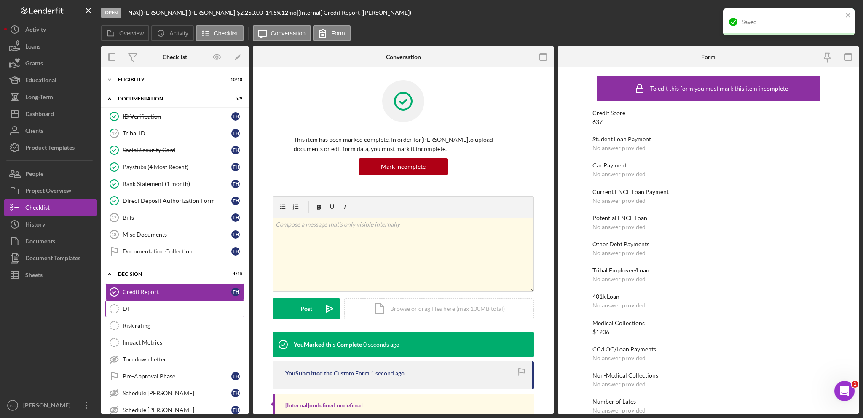
click at [142, 308] on div "DTI" at bounding box center [183, 308] width 121 height 7
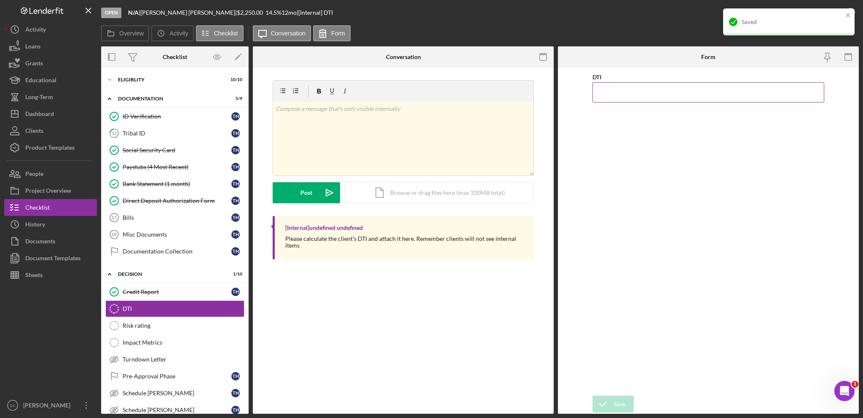
click at [626, 89] on input "DTI" at bounding box center [708, 92] width 232 height 20
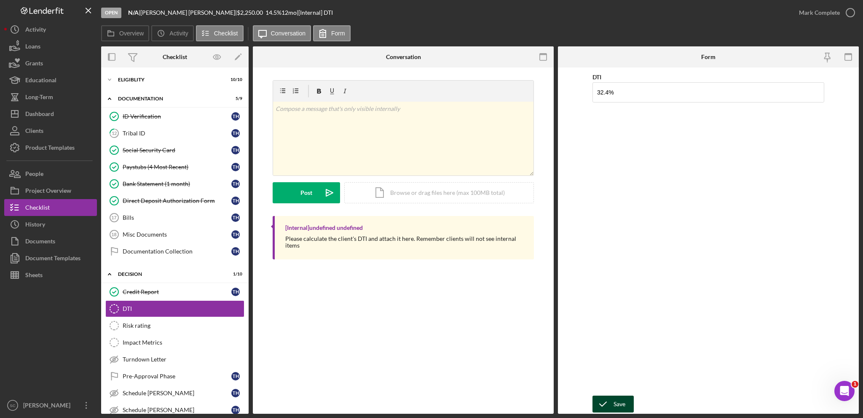
type input "32.40000%"
click at [603, 404] on icon "submit" at bounding box center [602, 403] width 21 height 21
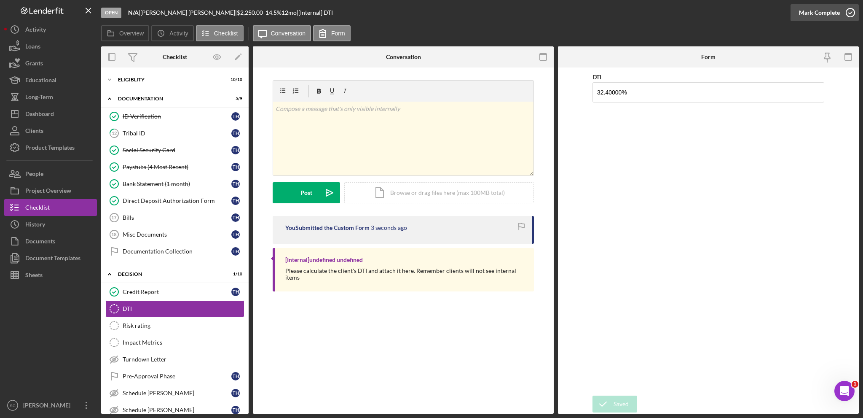
click at [826, 14] on div "Mark Complete" at bounding box center [819, 12] width 41 height 17
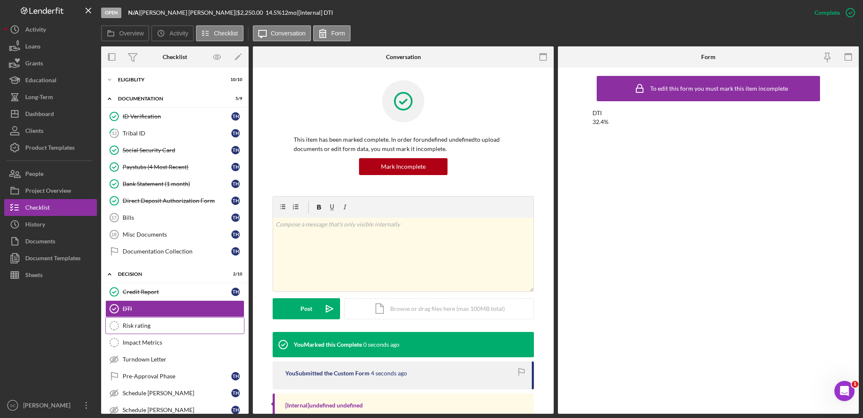
click at [150, 319] on link "Risk rating Risk rating" at bounding box center [174, 325] width 139 height 17
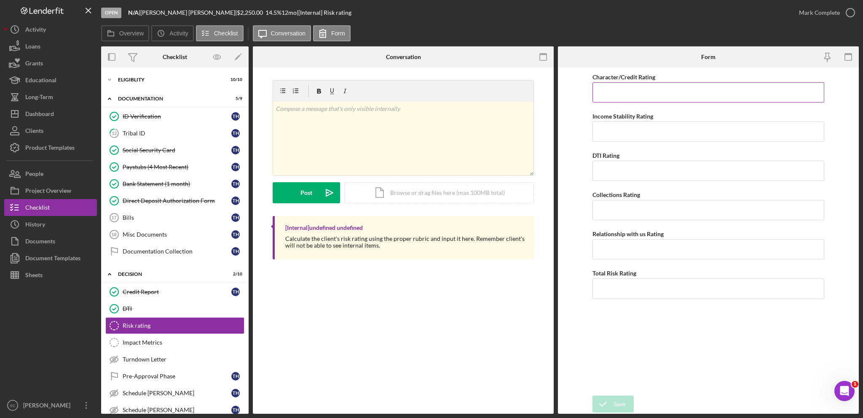
click at [618, 91] on input "Character/Credit Rating" at bounding box center [708, 92] width 232 height 20
type input "3"
click at [606, 129] on input "Income Stability Rating" at bounding box center [708, 131] width 232 height 20
type input "1"
click at [643, 175] on input "DTI Rating" at bounding box center [708, 171] width 232 height 20
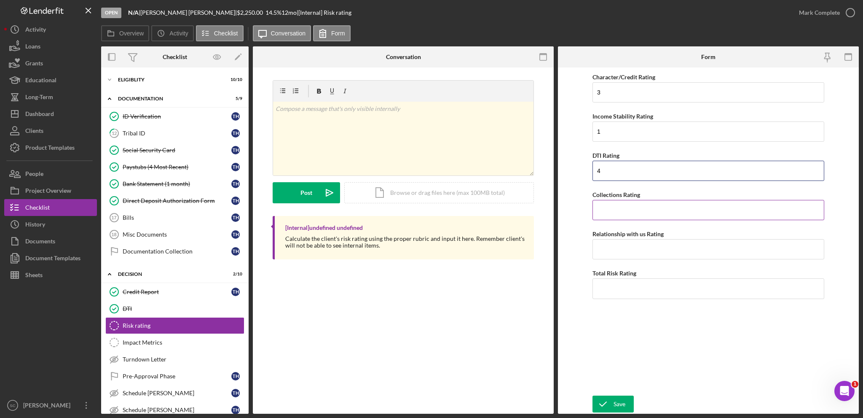
type input "4"
click at [627, 214] on input "Collections Rating" at bounding box center [708, 210] width 232 height 20
type input "1"
click at [619, 251] on input "Relationship with us Rating" at bounding box center [708, 249] width 232 height 20
type input "4"
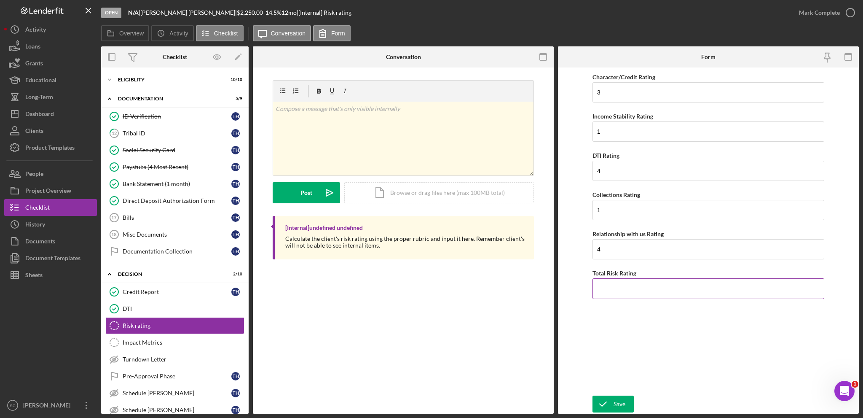
click at [627, 293] on input "Total Risk Rating" at bounding box center [708, 288] width 232 height 20
type input "2.6"
click at [619, 327] on div "Character/Credit Rating 3 Income Stability Rating 1 DTI Rating 4 Collections Ra…" at bounding box center [708, 231] width 232 height 319
click at [610, 401] on icon "submit" at bounding box center [602, 403] width 21 height 21
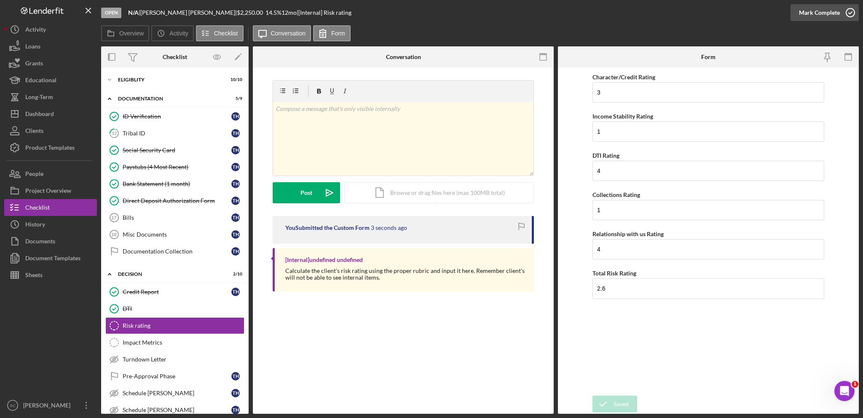
click at [841, 10] on icon "button" at bounding box center [850, 12] width 21 height 21
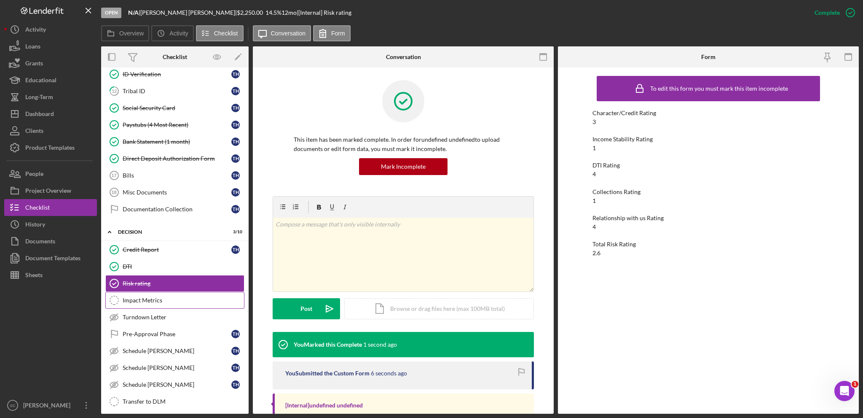
scroll to position [84, 0]
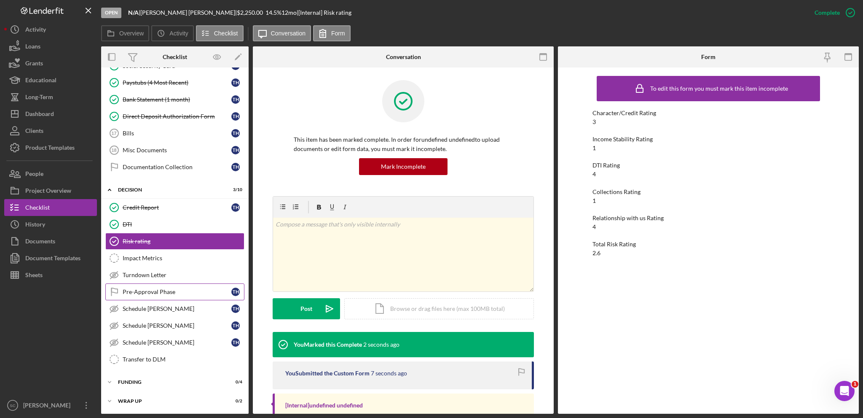
click at [167, 291] on div "Pre-Approval Phase" at bounding box center [177, 291] width 109 height 7
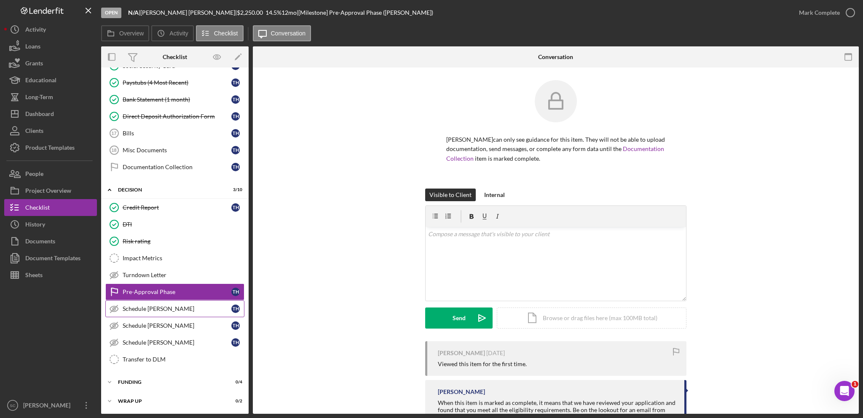
click at [182, 306] on div "Schedule [PERSON_NAME]" at bounding box center [177, 308] width 109 height 7
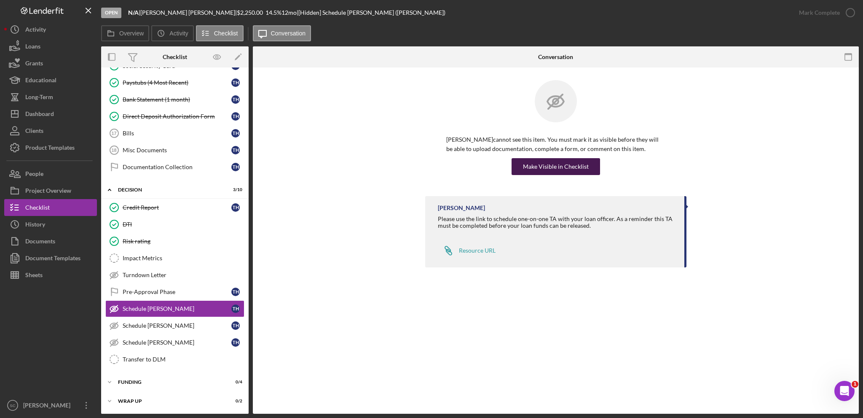
click at [544, 165] on div "Make Visible in Checklist" at bounding box center [556, 166] width 66 height 17
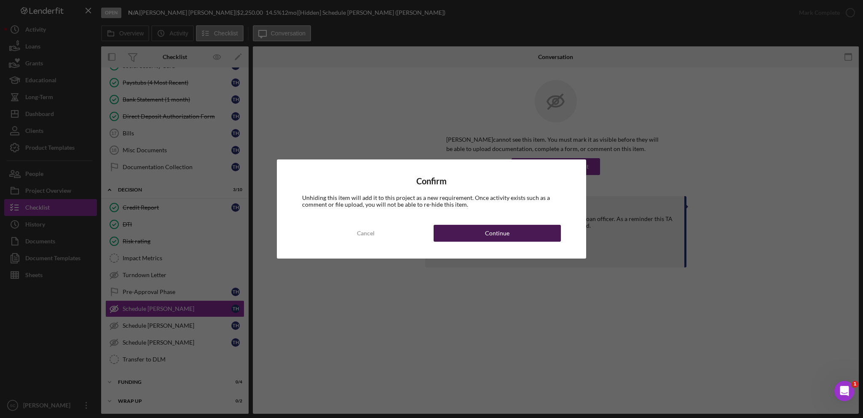
drag, startPoint x: 503, startPoint y: 236, endPoint x: 497, endPoint y: 240, distance: 6.9
click at [502, 236] on div "Continue" at bounding box center [497, 233] width 24 height 17
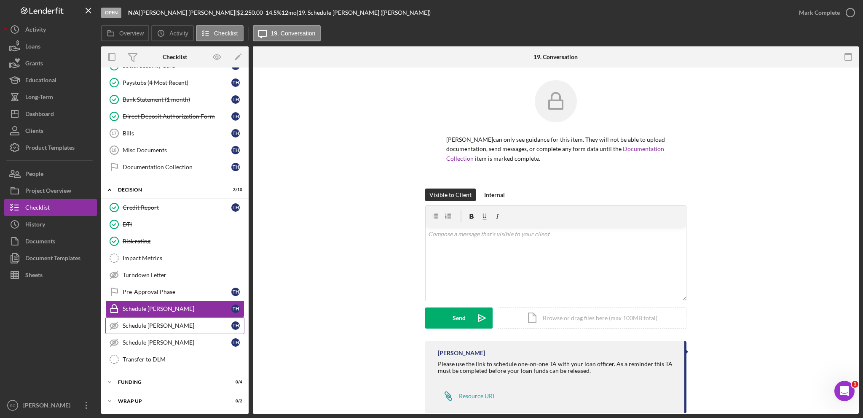
click at [178, 322] on div "Schedule [PERSON_NAME]" at bounding box center [177, 325] width 109 height 7
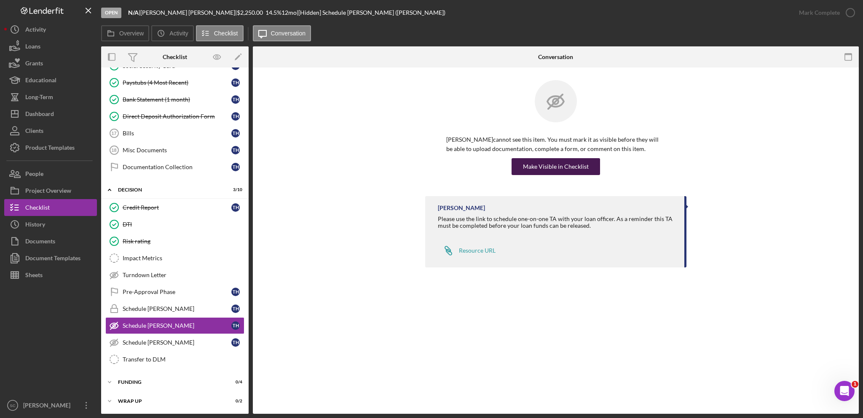
click at [565, 173] on div "Make Visible in Checklist" at bounding box center [556, 166] width 66 height 17
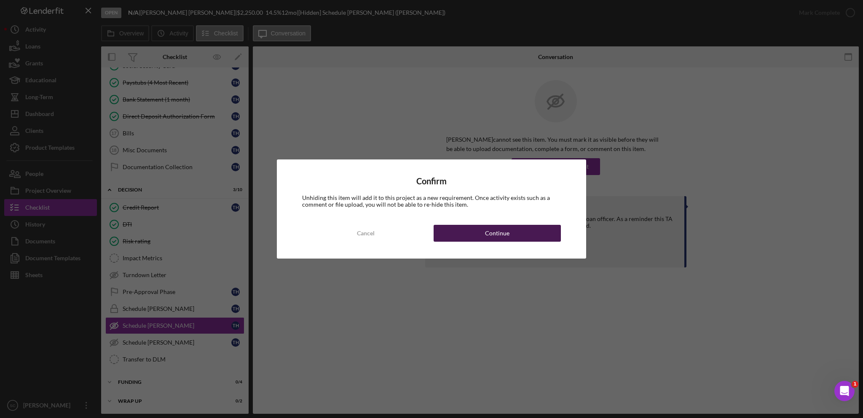
click at [479, 238] on button "Continue" at bounding box center [497, 233] width 127 height 17
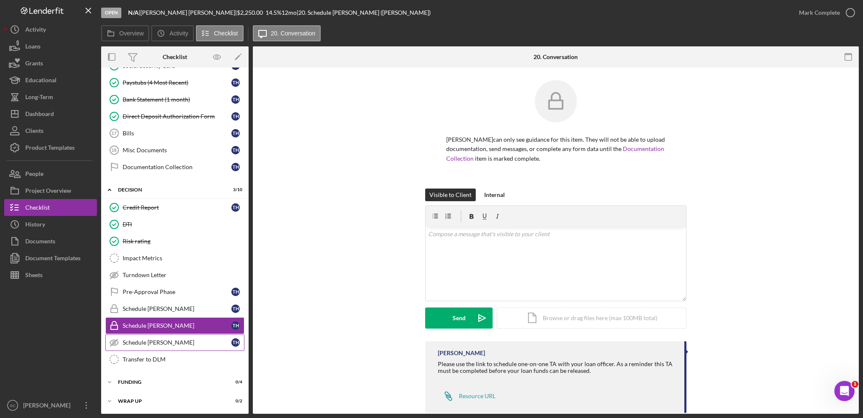
click at [187, 339] on div "Schedule [PERSON_NAME]" at bounding box center [177, 342] width 109 height 7
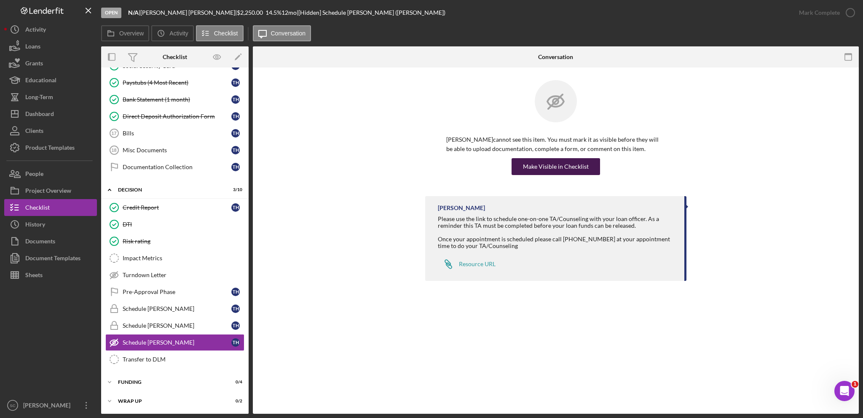
click at [556, 170] on div "Make Visible in Checklist" at bounding box center [556, 166] width 66 height 17
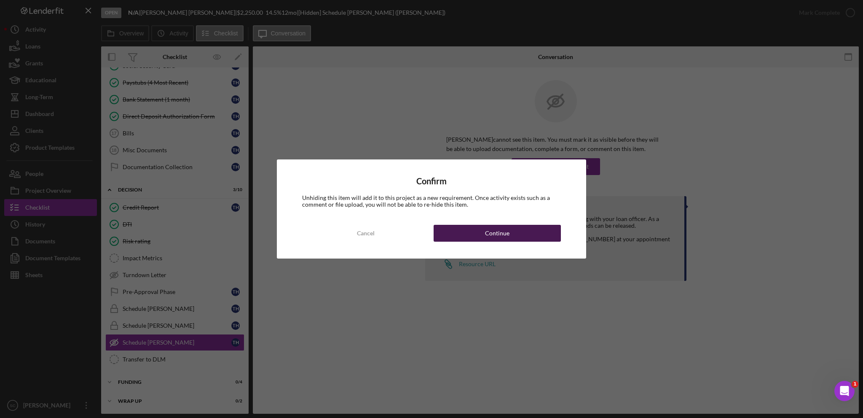
click at [500, 235] on div "Continue" at bounding box center [497, 233] width 24 height 17
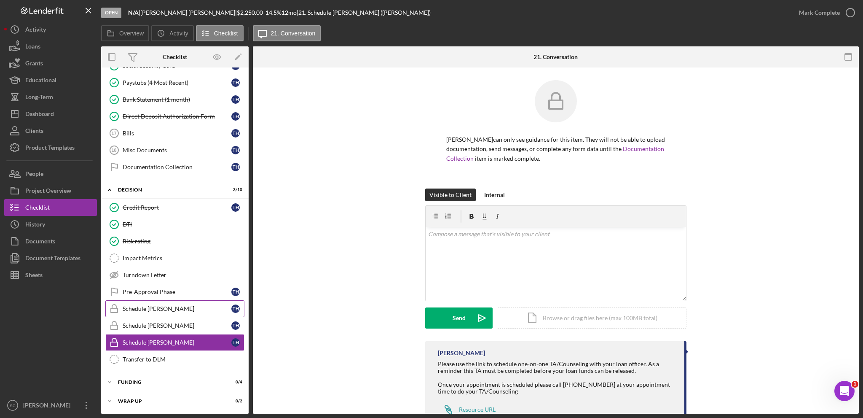
click at [177, 306] on div "Schedule [PERSON_NAME]" at bounding box center [177, 308] width 109 height 7
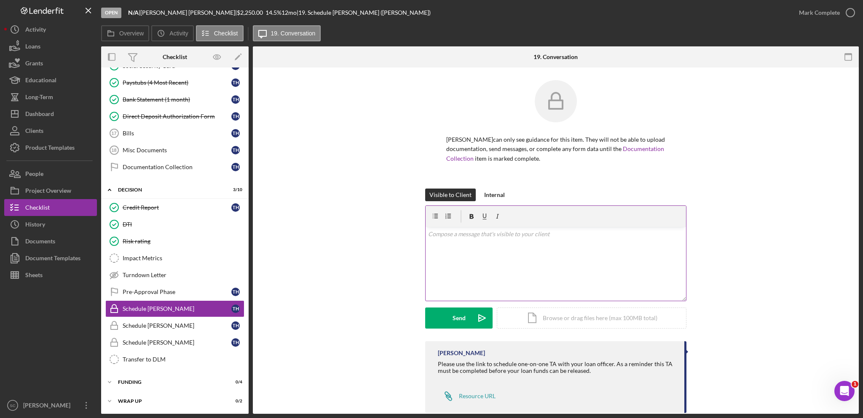
click at [485, 235] on p at bounding box center [556, 233] width 256 height 9
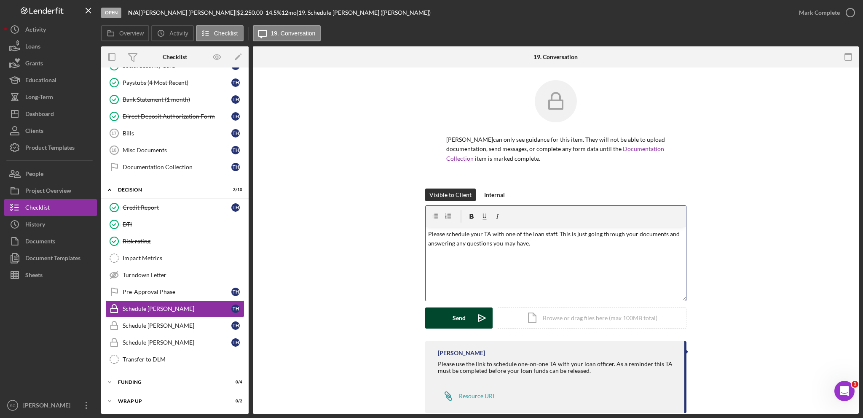
click at [450, 319] on button "Send Icon/icon-invite-send" at bounding box center [458, 317] width 67 height 21
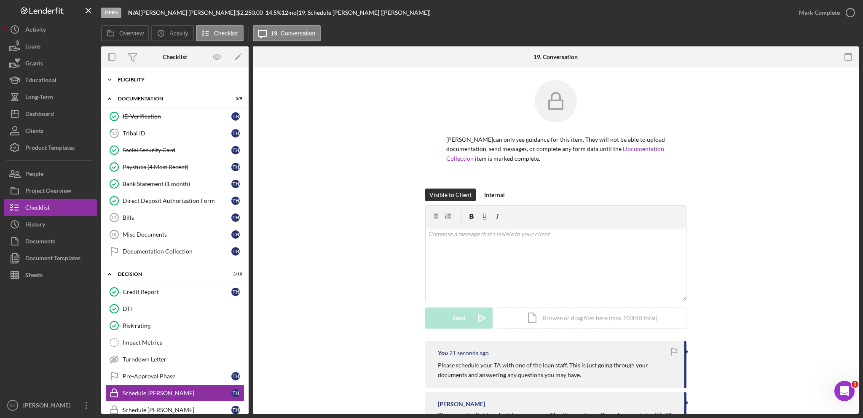
click at [108, 77] on icon "Icon/Expander" at bounding box center [109, 79] width 17 height 17
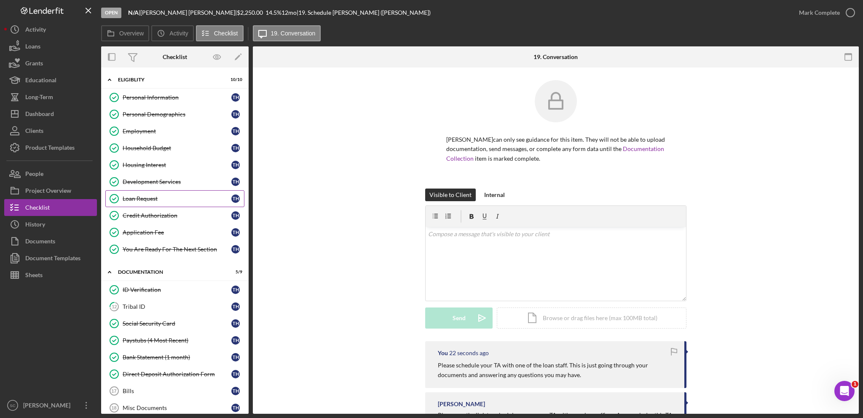
click at [143, 200] on div "Loan Request" at bounding box center [177, 198] width 109 height 7
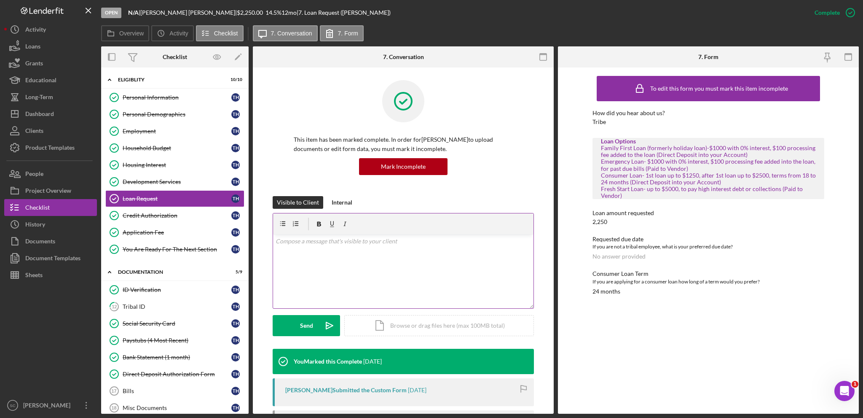
click at [410, 267] on div "v Color teal Color pink Remove color Add row above Add row below Add column bef…" at bounding box center [403, 271] width 260 height 74
click at [300, 327] on div "Send" at bounding box center [306, 325] width 13 height 21
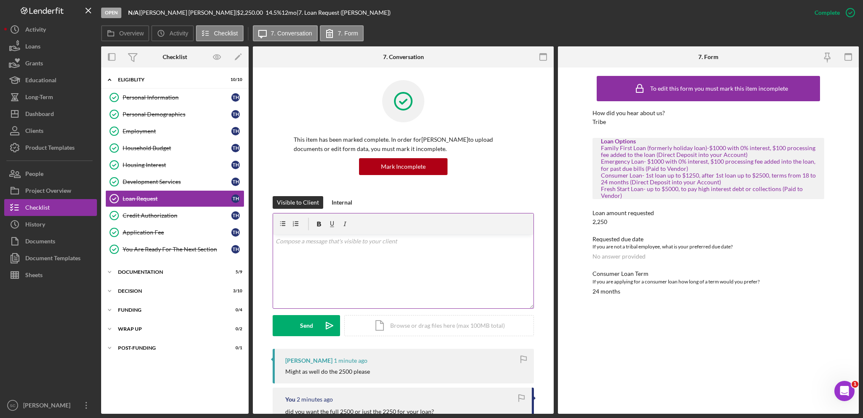
click at [398, 278] on div "v Color teal Color pink Remove color Add row above Add row below Add column bef…" at bounding box center [403, 271] width 260 height 74
click at [297, 328] on button "Send Icon/icon-invite-send" at bounding box center [306, 325] width 67 height 21
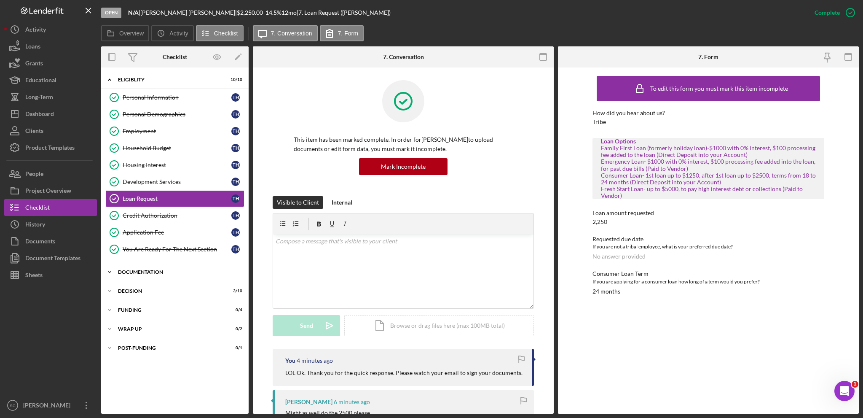
click at [107, 269] on icon "Icon/Expander" at bounding box center [109, 271] width 17 height 17
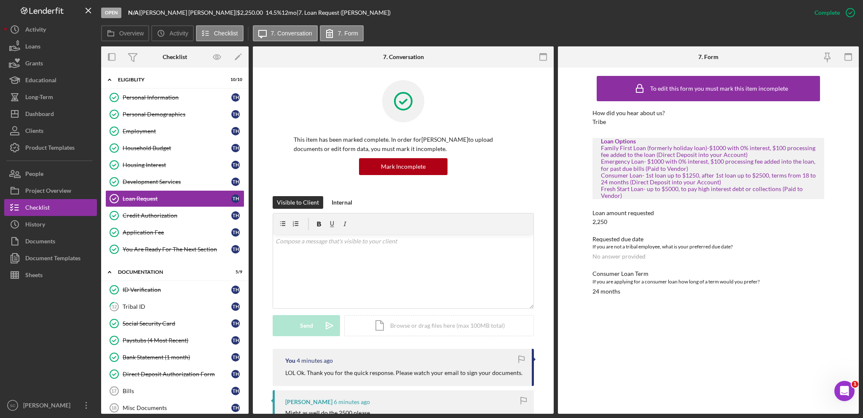
scroll to position [84, 0]
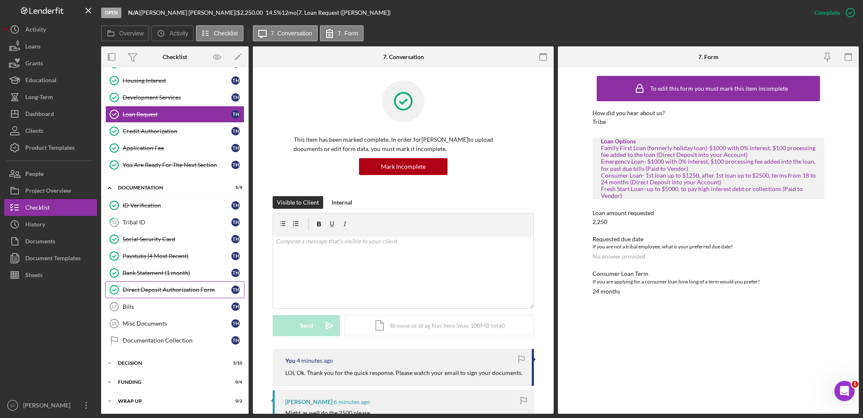
click at [175, 288] on div "Direct Deposit Authorization Form" at bounding box center [177, 289] width 109 height 7
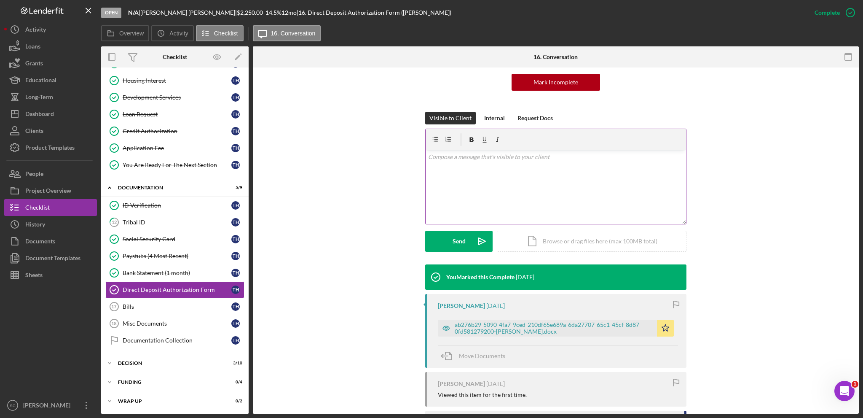
scroll to position [126, 0]
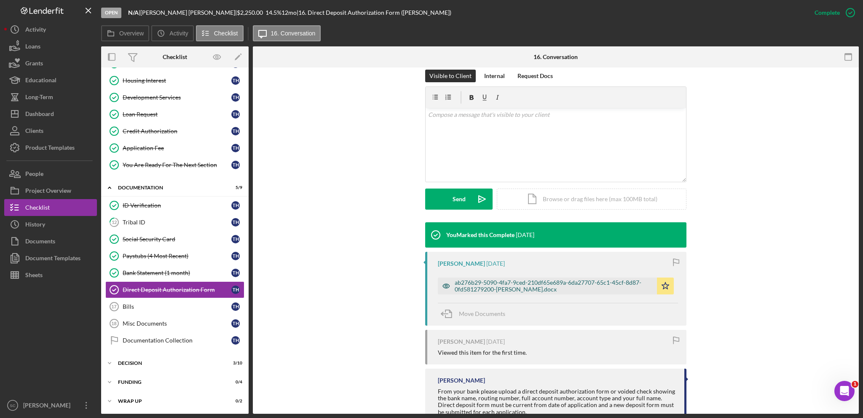
click at [501, 281] on div "ab276b29-5090-4fa7-9ced-210df65e689a-6da27707-65c1-45cf-8d87-0fd581279200-Troy …" at bounding box center [554, 285] width 198 height 13
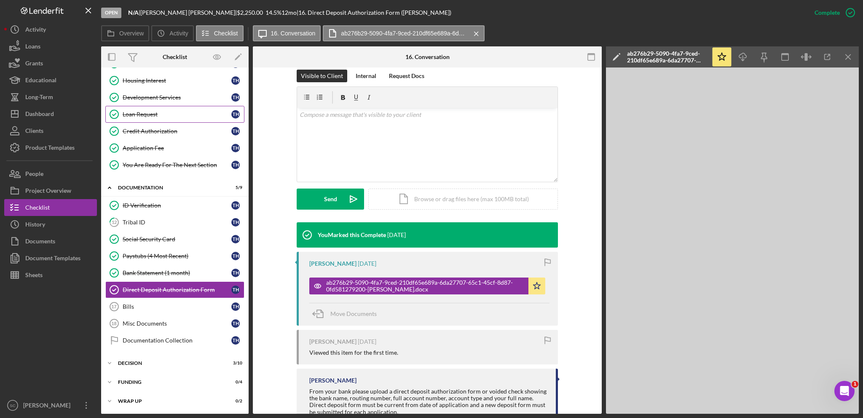
click at [164, 118] on link "Loan Request Loan Request T H" at bounding box center [174, 114] width 139 height 17
